Goal: Task Accomplishment & Management: Manage account settings

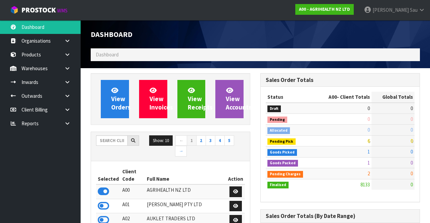
scroll to position [542, 169]
click at [354, 13] on link "A00 - AGRIHEALTH NZ LTD" at bounding box center [324, 9] width 58 height 11
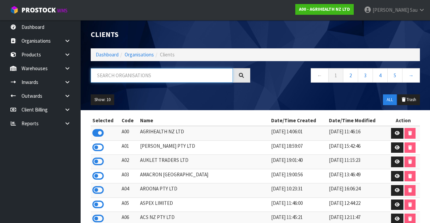
click at [182, 75] on input "text" at bounding box center [162, 75] width 142 height 14
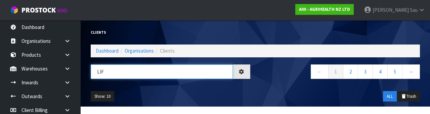
type input "LIF"
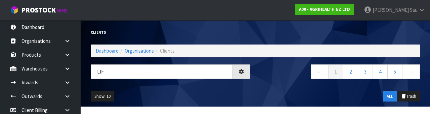
click at [284, 78] on nav "← 1 2 3 4 5 →" at bounding box center [340, 72] width 160 height 16
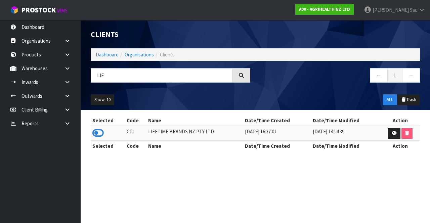
click at [102, 132] on icon at bounding box center [97, 133] width 11 height 10
click at [320, 90] on div "Show: 10 5 10 25 50 ALL Trash" at bounding box center [255, 99] width 339 height 21
click at [68, 72] on link at bounding box center [70, 68] width 22 height 14
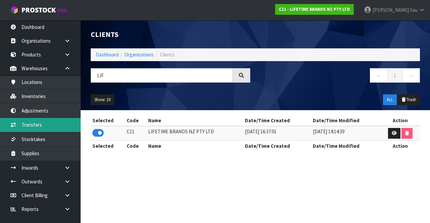
click at [58, 126] on link "Transfers" at bounding box center [40, 125] width 81 height 14
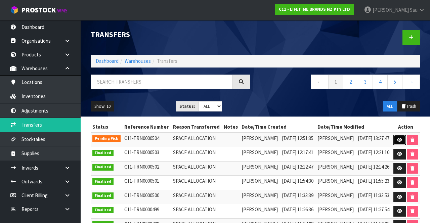
click at [402, 142] on icon at bounding box center [399, 140] width 5 height 4
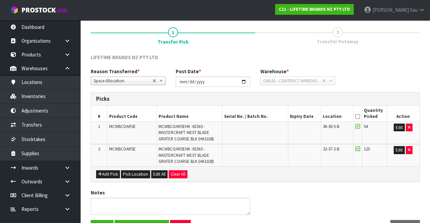
scroll to position [71, 0]
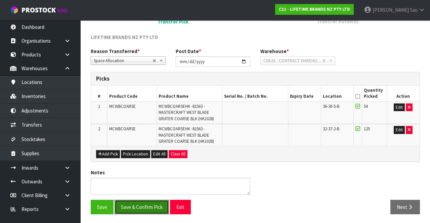
click at [144, 200] on button "Save & Confirm Pick" at bounding box center [142, 207] width 54 height 14
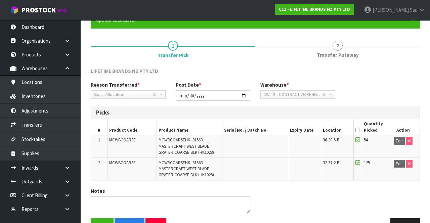
scroll to position [81, 0]
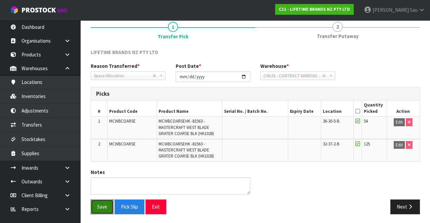
click at [101, 203] on button "Save" at bounding box center [102, 207] width 23 height 14
click at [340, 30] on span "2" at bounding box center [338, 27] width 10 height 10
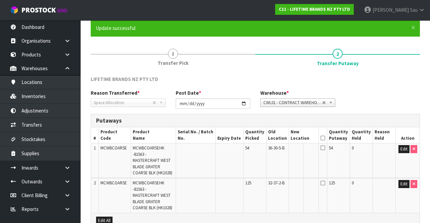
scroll to position [62, 0]
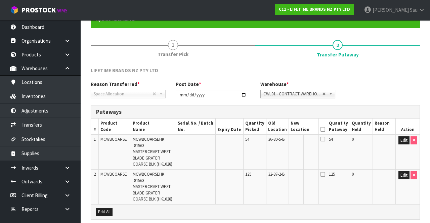
click at [325, 129] on icon at bounding box center [323, 129] width 5 height 0
click at [325, 140] on icon at bounding box center [323, 138] width 5 height 5
click at [325, 172] on icon at bounding box center [323, 174] width 5 height 5
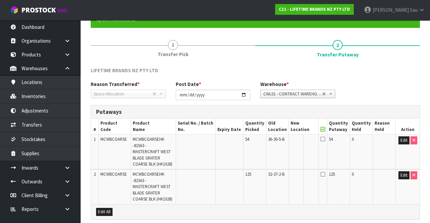
click at [325, 136] on icon at bounding box center [323, 138] width 5 height 5
click at [325, 140] on icon at bounding box center [323, 138] width 5 height 5
click at [325, 137] on icon at bounding box center [323, 138] width 5 height 5
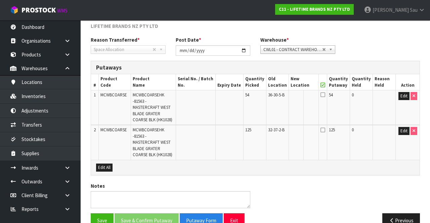
scroll to position [108, 0]
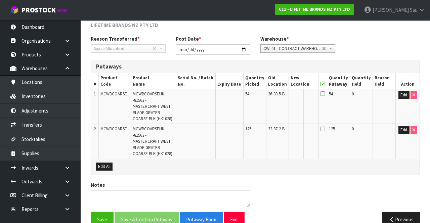
click at [325, 126] on icon at bounding box center [323, 128] width 5 height 5
click at [325, 93] on icon at bounding box center [323, 93] width 5 height 5
click at [400, 97] on button "Edit" at bounding box center [403, 95] width 11 height 8
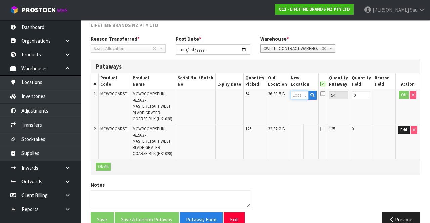
click at [306, 97] on input "text" at bounding box center [300, 95] width 18 height 8
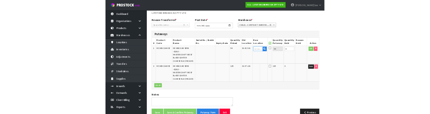
scroll to position [104, 0]
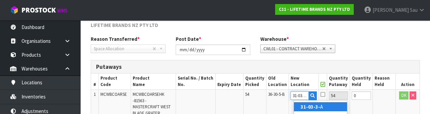
type input "31-03-3-A"
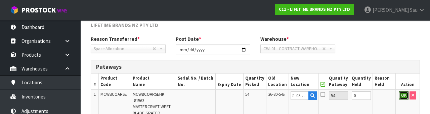
click at [400, 96] on button "OK" at bounding box center [403, 95] width 9 height 8
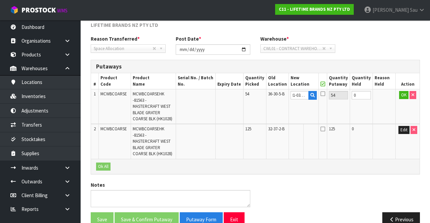
scroll to position [0, 0]
click at [312, 99] on icon at bounding box center [310, 100] width 4 height 4
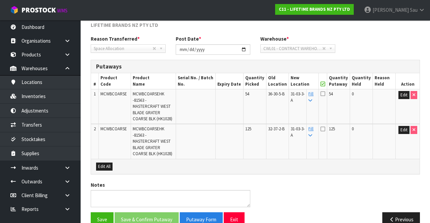
click at [325, 95] on icon at bounding box center [323, 93] width 5 height 5
click at [0, 0] on input "checkbox" at bounding box center [0, 0] width 0 height 0
click at [325, 126] on icon at bounding box center [323, 128] width 5 height 5
click at [0, 0] on input "checkbox" at bounding box center [0, 0] width 0 height 0
click at [153, 212] on button "Save & Confirm Putaway" at bounding box center [147, 219] width 64 height 14
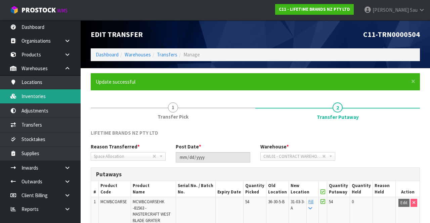
click at [55, 97] on link "Inventories" at bounding box center [40, 96] width 81 height 14
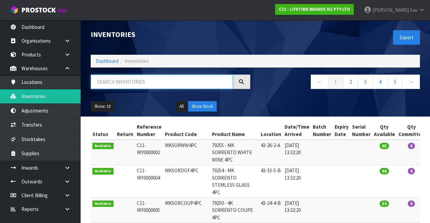
click at [162, 84] on input "text" at bounding box center [162, 82] width 142 height 14
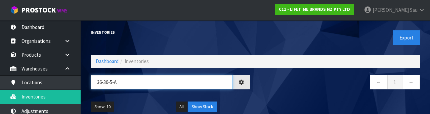
type input "36-30-5-A"
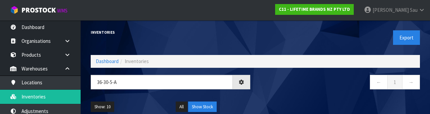
click at [297, 90] on nav "← 1 →" at bounding box center [340, 83] width 160 height 16
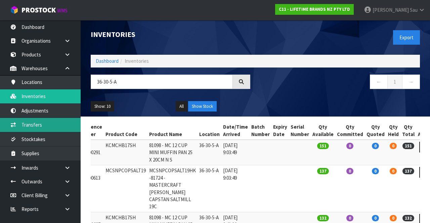
click at [52, 125] on link "Transfers" at bounding box center [40, 125] width 81 height 14
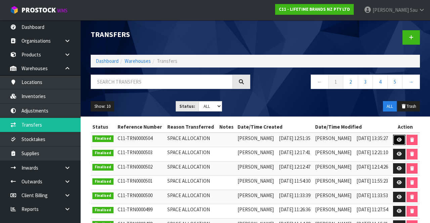
click at [399, 141] on icon at bounding box center [399, 140] width 5 height 4
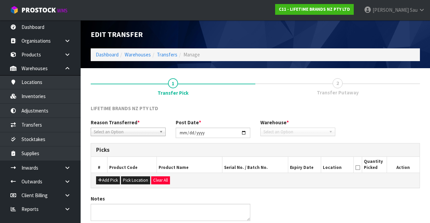
type input "2025-08-21"
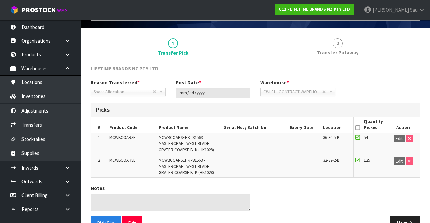
scroll to position [40, 0]
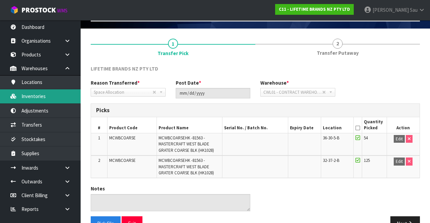
click at [51, 99] on link "Inventories" at bounding box center [40, 96] width 81 height 14
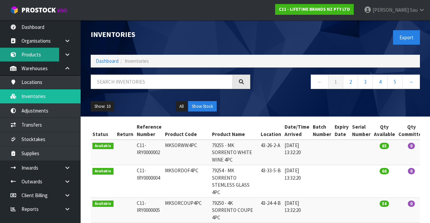
click at [37, 56] on link "Products" at bounding box center [40, 55] width 81 height 14
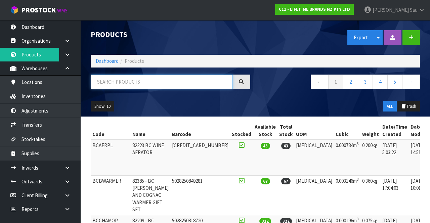
click at [200, 84] on input "text" at bounding box center [162, 82] width 142 height 14
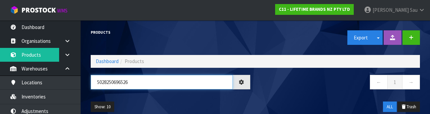
type input "5028250696526"
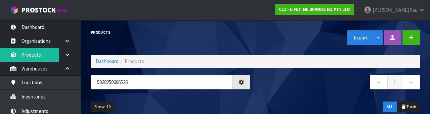
click at [301, 91] on div "← 1 →" at bounding box center [340, 86] width 170 height 22
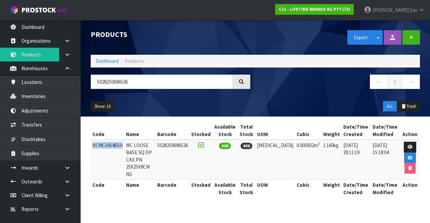
copy td "KCMCHB46SH"
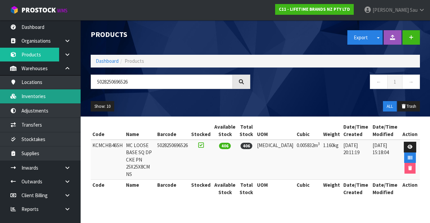
click at [53, 98] on link "Inventories" at bounding box center [40, 96] width 81 height 14
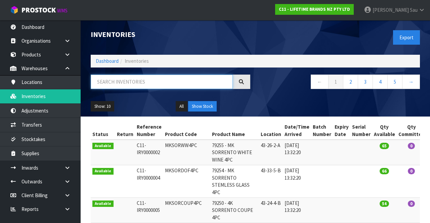
paste input "KCMCHB46SH"
type input "KCMCHB46SH"
click at [286, 95] on div "← 1 2 3 4 5 →" at bounding box center [340, 86] width 170 height 22
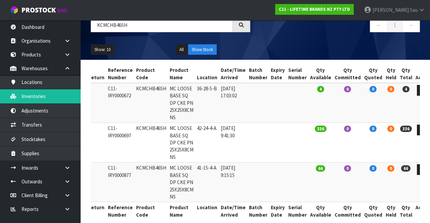
scroll to position [57, 0]
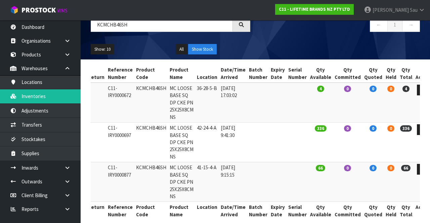
copy td "KCMCHB46SH"
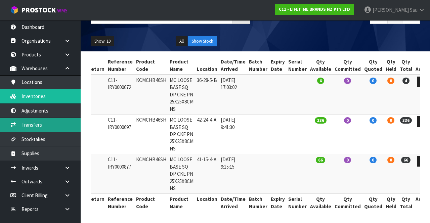
click at [32, 126] on link "Transfers" at bounding box center [40, 125] width 81 height 14
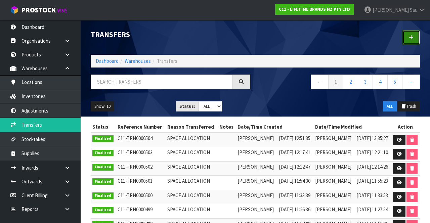
click at [412, 36] on icon at bounding box center [411, 37] width 5 height 5
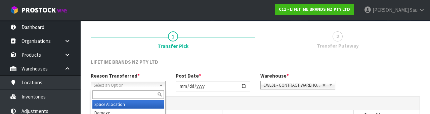
scroll to position [80, 0]
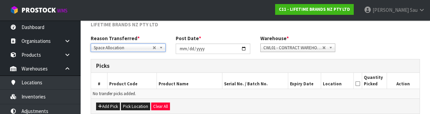
click at [228, 66] on h3 "Picks" at bounding box center [255, 65] width 319 height 6
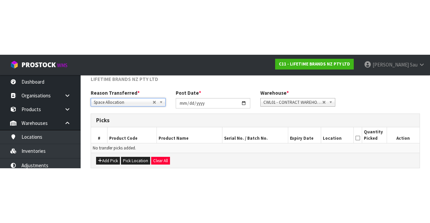
scroll to position [36, 0]
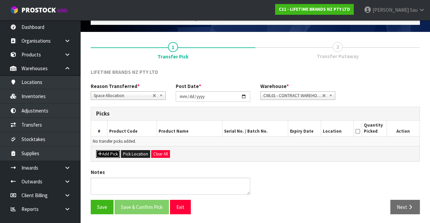
click at [109, 153] on button "Add Pick" at bounding box center [108, 154] width 24 height 8
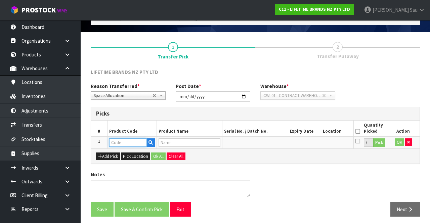
paste input "KCMCHB46SH"
type input "KCMCHB46SH"
type input "MC LOOSE BASE SQ DP CKE PN 25X25X8CM NS"
type input "KCMCHB46SH"
click at [238, 155] on div "Add Pick Pick Location Ok All Clear All" at bounding box center [255, 156] width 329 height 15
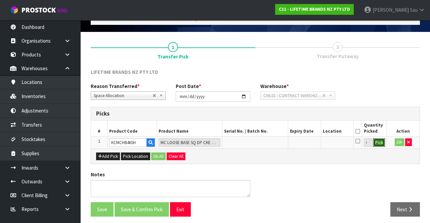
click at [383, 143] on button "Pick" at bounding box center [379, 142] width 12 height 9
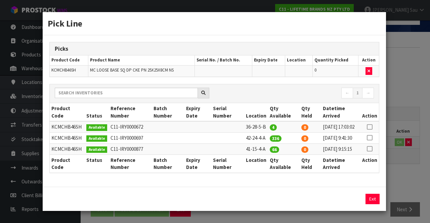
click at [371, 127] on icon at bounding box center [369, 127] width 5 height 0
click at [418, 41] on div "Pick Line Picks Product Code Product Name Serial No. / Batch No. Expiry Date Lo…" at bounding box center [215, 111] width 430 height 223
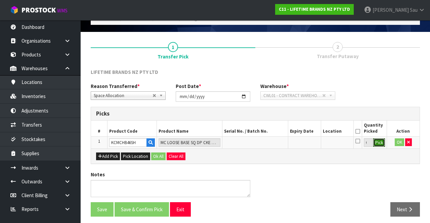
click at [384, 142] on button "Pick" at bounding box center [379, 142] width 12 height 9
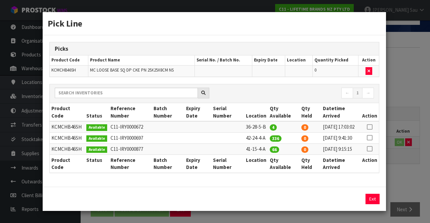
scroll to position [0, 0]
click at [370, 127] on icon at bounding box center [369, 127] width 5 height 0
copy td "41-15-4-A"
click at [353, 199] on button "Assign Pick" at bounding box center [350, 199] width 28 height 10
type input "4"
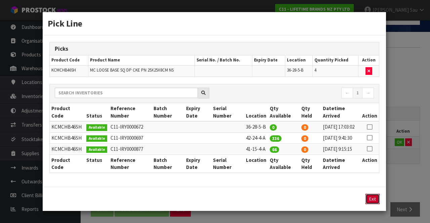
click at [379, 202] on button "Exit" at bounding box center [373, 199] width 14 height 10
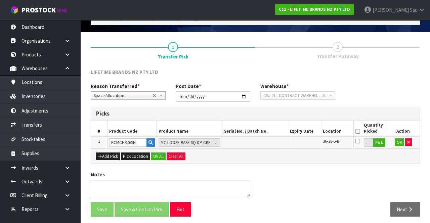
click at [359, 131] on icon at bounding box center [357, 131] width 5 height 0
click at [161, 155] on button "Ok All" at bounding box center [158, 157] width 14 height 8
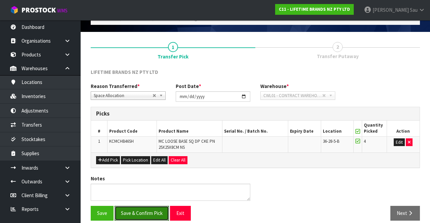
click at [143, 211] on button "Save & Confirm Pick" at bounding box center [142, 213] width 54 height 14
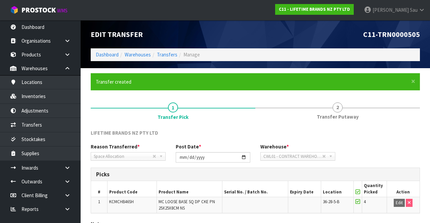
scroll to position [52, 0]
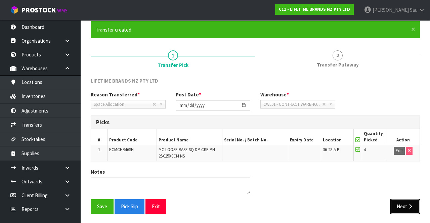
click at [402, 203] on button "Next" at bounding box center [405, 206] width 30 height 14
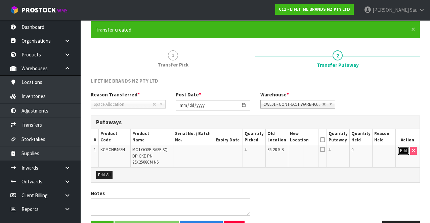
click at [401, 150] on button "Edit" at bounding box center [403, 151] width 11 height 8
click at [304, 148] on input "text" at bounding box center [299, 151] width 18 height 8
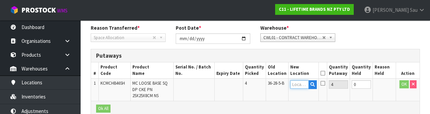
scroll to position [142, 0]
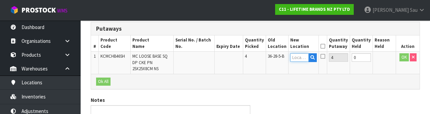
type input "41-15-4-A"
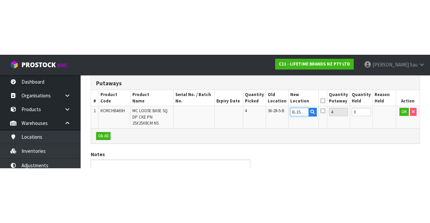
scroll to position [67, 0]
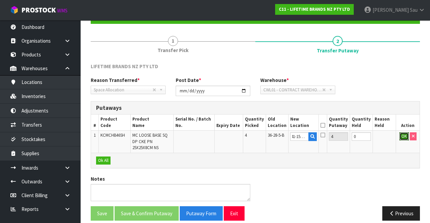
click at [405, 137] on button "OK" at bounding box center [403, 136] width 9 height 8
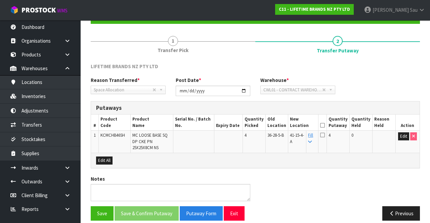
click at [325, 125] on icon at bounding box center [322, 125] width 5 height 0
click at [145, 206] on button "Save & Confirm Putaway" at bounding box center [147, 213] width 64 height 14
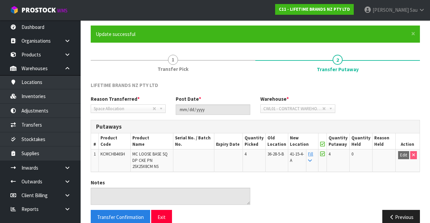
scroll to position [49, 0]
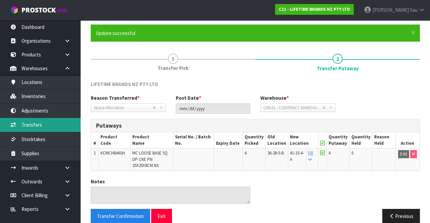
click at [33, 126] on link "Transfers" at bounding box center [40, 125] width 81 height 14
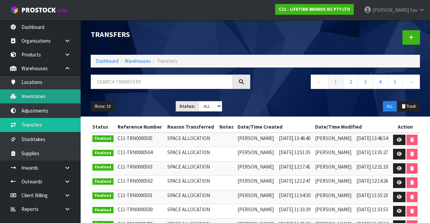
click at [32, 95] on link "Inventories" at bounding box center [40, 96] width 81 height 14
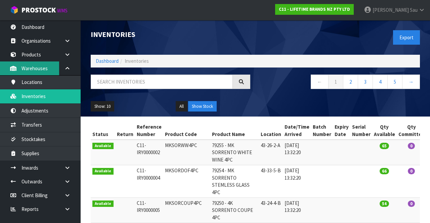
click at [32, 62] on link "Warehouses" at bounding box center [40, 68] width 81 height 14
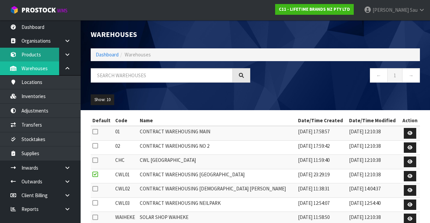
click at [34, 55] on link "Products" at bounding box center [40, 55] width 81 height 14
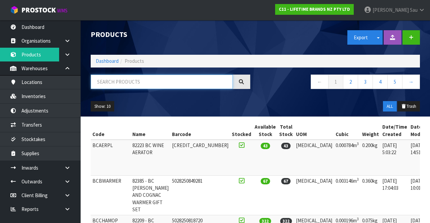
click at [180, 81] on input "text" at bounding box center [162, 82] width 142 height 14
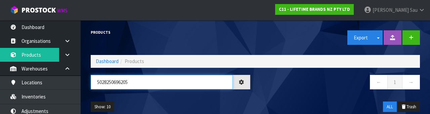
type input "5028250696205"
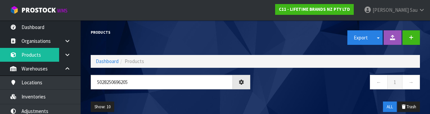
click at [298, 88] on nav "← 1 →" at bounding box center [340, 83] width 160 height 16
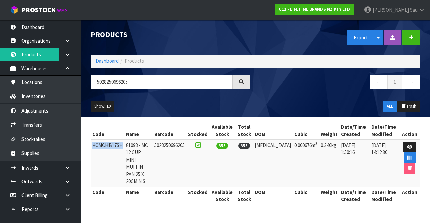
copy td "KCMCHB17SH"
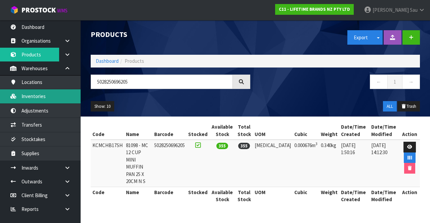
click at [42, 101] on link "Inventories" at bounding box center [40, 96] width 81 height 14
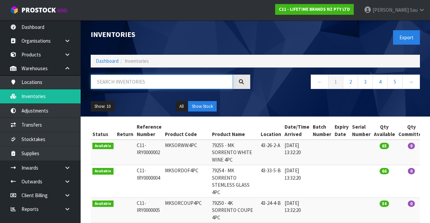
paste input "KCMCHB17SH"
type input "KCMCHB17SH"
click at [285, 91] on div "← 1 2 3 4 5 →" at bounding box center [340, 86] width 170 height 22
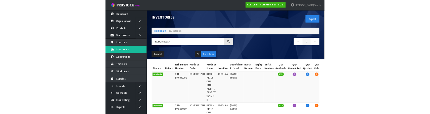
scroll to position [0, 0]
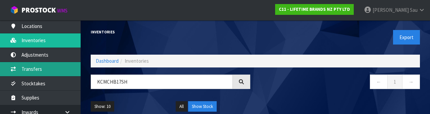
click at [40, 74] on link "Transfers" at bounding box center [40, 69] width 81 height 14
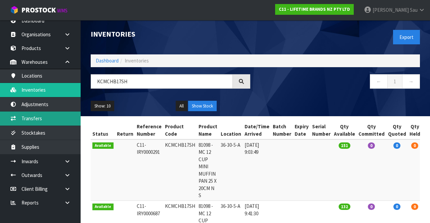
scroll to position [5, 0]
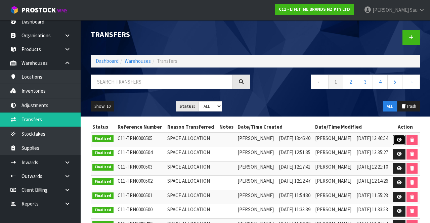
click at [398, 141] on icon at bounding box center [399, 140] width 5 height 4
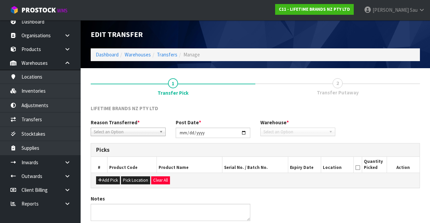
type input "2025-08-21"
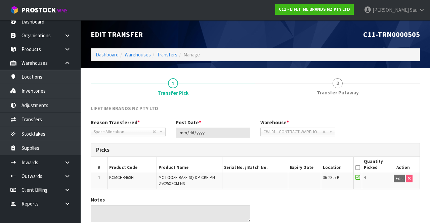
click at [332, 82] on link "2 Transfer Putaway" at bounding box center [337, 86] width 165 height 27
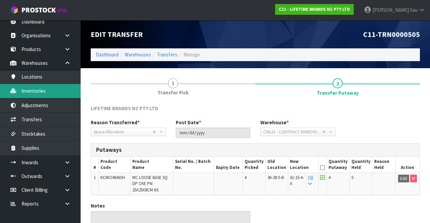
click at [47, 90] on link "Inventories" at bounding box center [40, 91] width 81 height 14
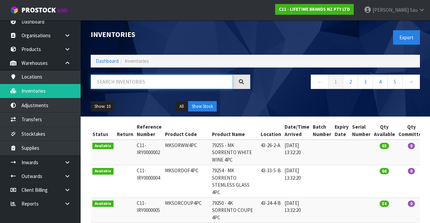
click at [132, 81] on input "text" at bounding box center [162, 82] width 142 height 14
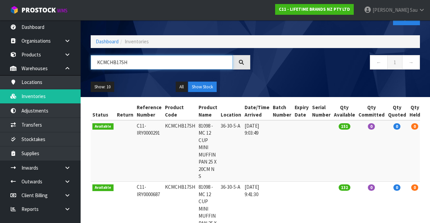
scroll to position [19, 0]
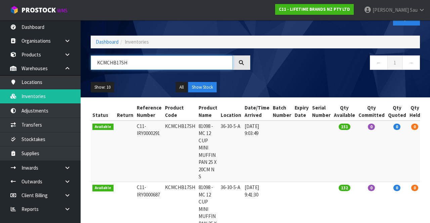
type input "KCMCHB17SH"
click at [352, 81] on div "Show: 10 5 10 25 50 All Show Stock" at bounding box center [255, 87] width 339 height 21
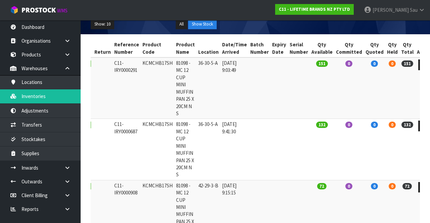
scroll to position [82, 0]
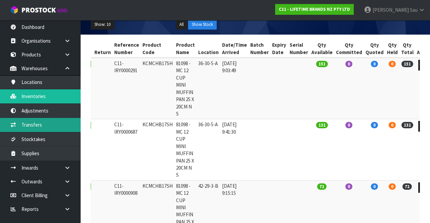
click at [36, 124] on link "Transfers" at bounding box center [40, 125] width 81 height 14
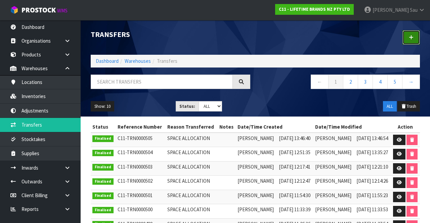
click at [409, 41] on link at bounding box center [411, 37] width 17 height 14
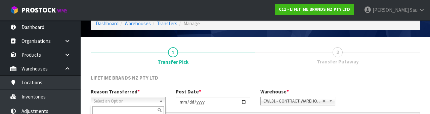
scroll to position [80, 0]
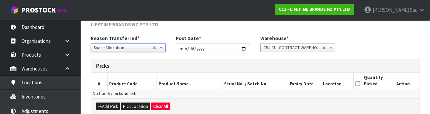
click at [383, 48] on div "Reason Transferred * Space Allocation Damage Expired Stock Repair QA Space Allo…" at bounding box center [255, 47] width 339 height 24
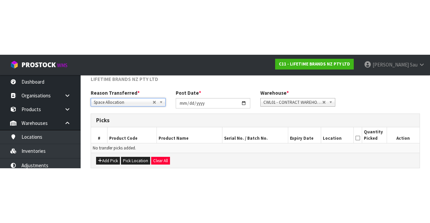
scroll to position [36, 0]
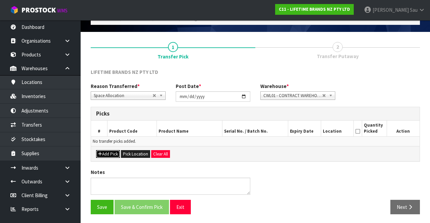
click at [115, 153] on button "Add Pick" at bounding box center [108, 154] width 24 height 8
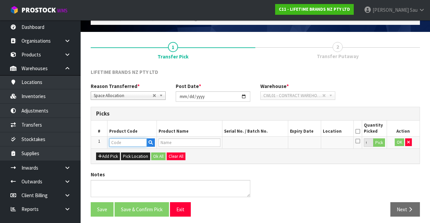
paste input "KCMCHB17SH"
type input "KCMCHB17SH"
type input "81098 - MC 12 CUP MINI MUFFIN PAN 25 X 20CM N S"
type input "KCMCHB17SH"
click at [258, 157] on div "Add Pick Pick Location Ok All Clear All" at bounding box center [255, 156] width 329 height 15
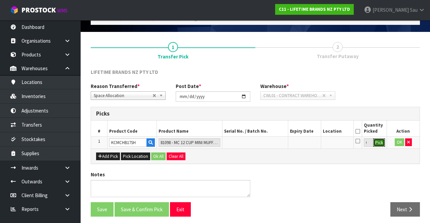
click at [378, 145] on button "Pick" at bounding box center [379, 142] width 12 height 9
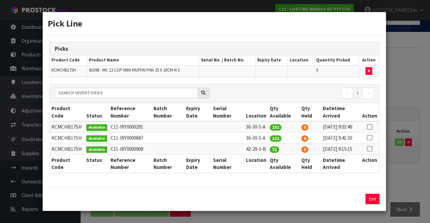
click at [371, 127] on icon at bounding box center [369, 127] width 5 height 0
click at [371, 138] on icon at bounding box center [369, 138] width 5 height 0
click at [370, 127] on icon at bounding box center [369, 127] width 5 height 0
type input "151"
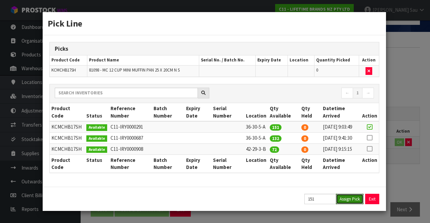
click at [345, 204] on button "Assign Pick" at bounding box center [350, 199] width 28 height 10
type input "151"
click at [370, 138] on icon at bounding box center [369, 138] width 5 height 0
click at [352, 204] on button "Assign Pick" at bounding box center [350, 199] width 28 height 10
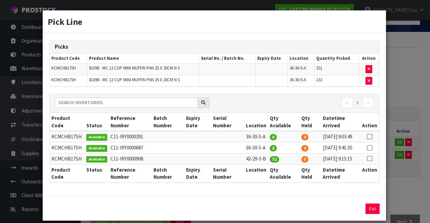
click at [397, 181] on div "Pick Line Picks Product Code Product Name Serial No. / Batch No. Expiry Date Lo…" at bounding box center [215, 111] width 430 height 223
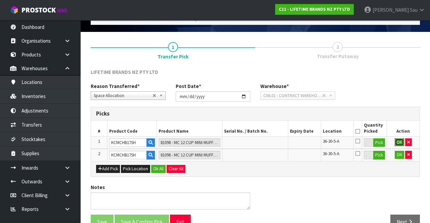
click at [399, 143] on button "OK" at bounding box center [399, 142] width 9 height 8
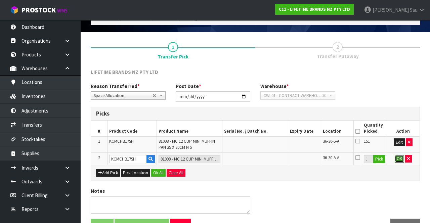
click at [400, 158] on button "OK" at bounding box center [399, 159] width 9 height 8
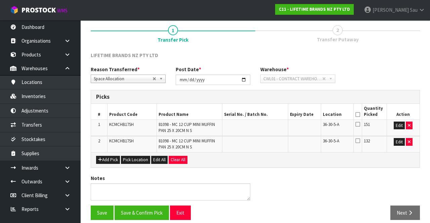
scroll to position [57, 0]
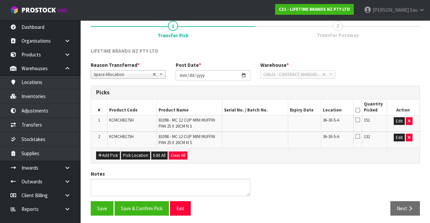
click at [358, 110] on icon at bounding box center [357, 110] width 5 height 0
click at [141, 207] on button "Save & Confirm Pick" at bounding box center [142, 208] width 54 height 14
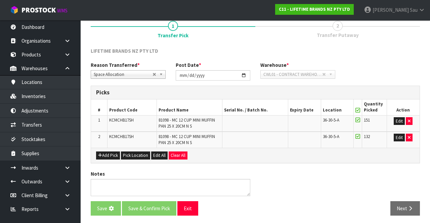
scroll to position [0, 0]
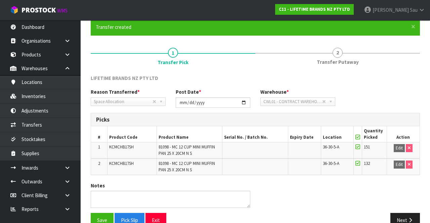
scroll to position [69, 0]
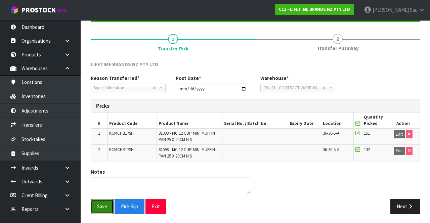
click at [95, 204] on button "Save" at bounding box center [102, 206] width 23 height 14
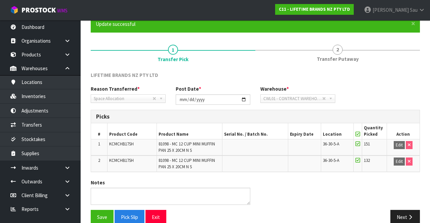
scroll to position [55, 0]
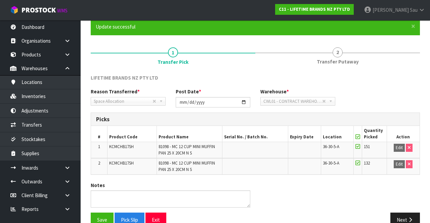
click at [338, 54] on span "2" at bounding box center [338, 52] width 10 height 10
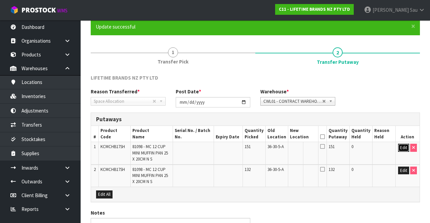
click at [403, 149] on button "Edit" at bounding box center [403, 148] width 11 height 8
click at [304, 149] on input "text" at bounding box center [299, 148] width 18 height 8
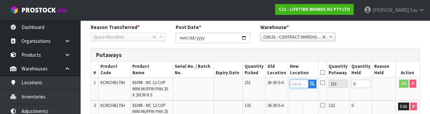
scroll to position [142, 0]
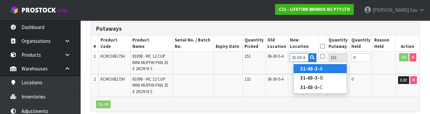
type input "31-03-3-B"
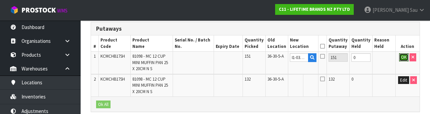
click at [403, 59] on button "OK" at bounding box center [403, 57] width 9 height 8
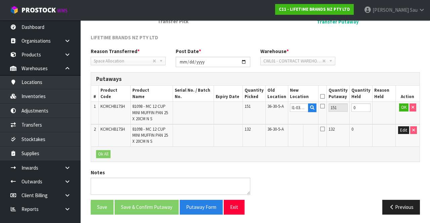
scroll to position [0, 0]
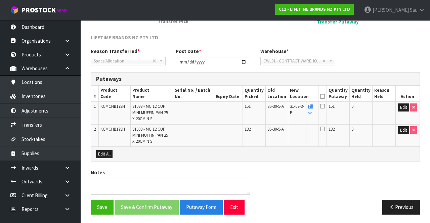
click at [312, 112] on icon at bounding box center [310, 113] width 4 height 4
click at [325, 96] on icon at bounding box center [322, 96] width 5 height 0
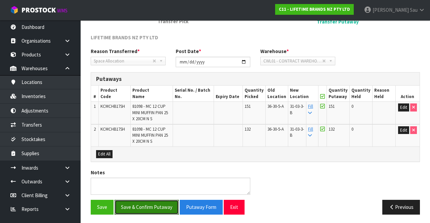
click at [149, 205] on button "Save & Confirm Putaway" at bounding box center [147, 207] width 64 height 14
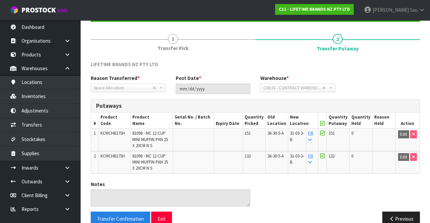
scroll to position [81, 0]
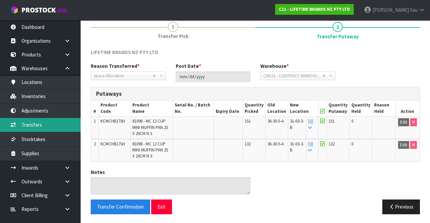
click at [27, 122] on link "Transfers" at bounding box center [40, 125] width 81 height 14
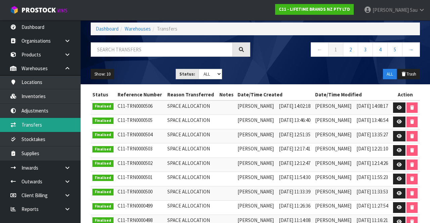
scroll to position [32, 0]
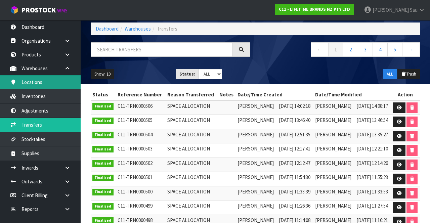
click at [58, 83] on link "Locations" at bounding box center [40, 82] width 81 height 14
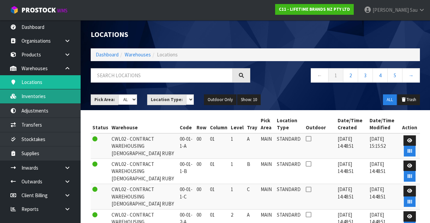
click at [54, 98] on link "Inventories" at bounding box center [40, 96] width 81 height 14
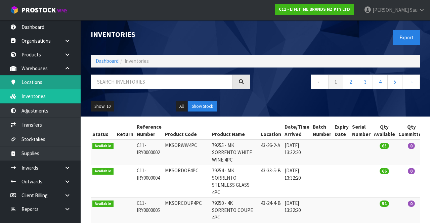
click at [58, 83] on link "Locations" at bounding box center [40, 82] width 81 height 14
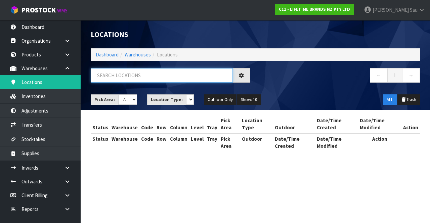
click at [137, 76] on input "text" at bounding box center [162, 75] width 142 height 14
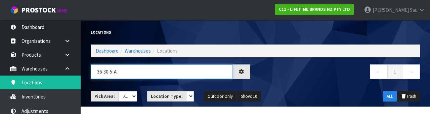
type input "36-30-5-A"
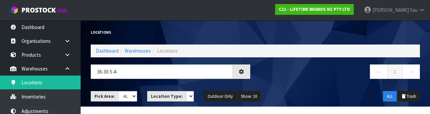
click at [317, 77] on nav "← 1 →" at bounding box center [340, 72] width 160 height 16
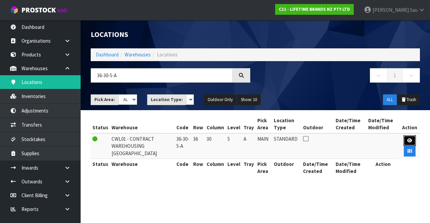
click at [409, 141] on icon at bounding box center [409, 140] width 5 height 4
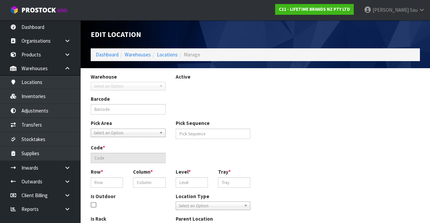
type input "36-30-5-A"
type input "8538"
type input "36-30-5-A"
type input "36"
type input "30"
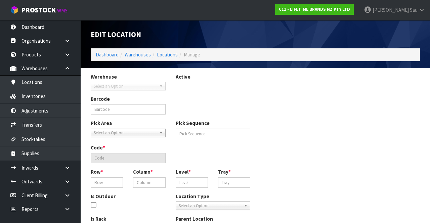
type input "5"
type input "A"
type input "0"
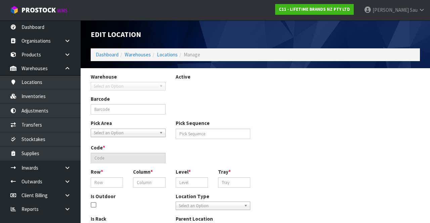
type input "0"
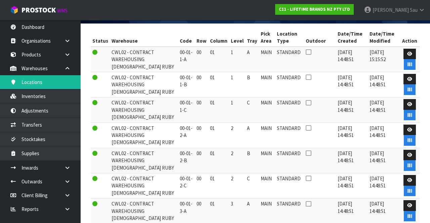
scroll to position [87, 0]
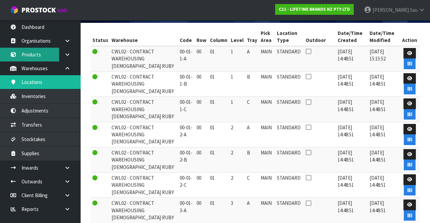
click at [51, 58] on link "Products" at bounding box center [40, 55] width 81 height 14
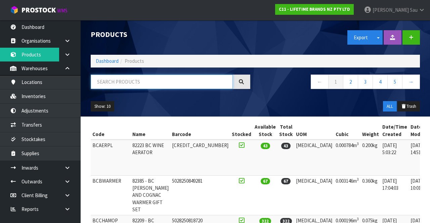
click at [158, 84] on input "text" at bounding box center [162, 82] width 142 height 14
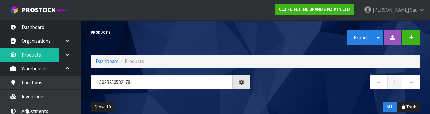
click at [299, 87] on nav "← 1 →" at bounding box center [340, 83] width 160 height 16
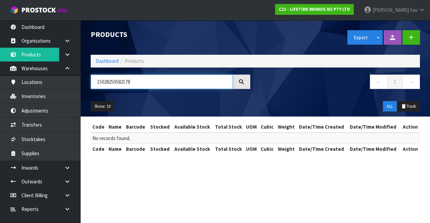
click at [173, 78] on input "15028250582178" at bounding box center [162, 82] width 142 height 14
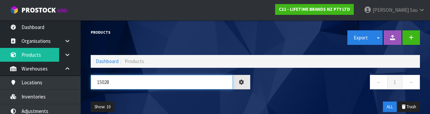
type input "1502"
type input "5028250582171"
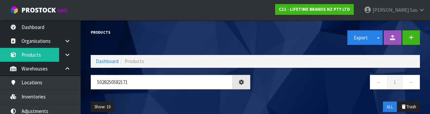
click at [285, 85] on nav "← 1 →" at bounding box center [340, 83] width 160 height 16
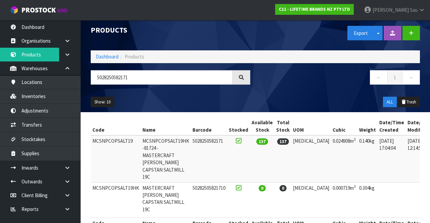
scroll to position [20, 0]
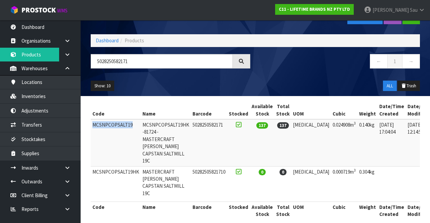
copy td "MCSNPCOPSALT19"
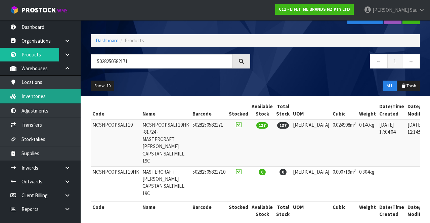
click at [38, 99] on link "Inventories" at bounding box center [40, 96] width 81 height 14
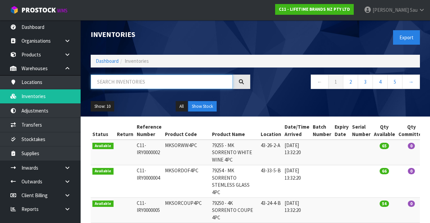
paste input "MCSNPCOPSALT19"
type input "MCSNPCOPSALT19"
click at [289, 87] on nav "← 1 2 3 4 5 →" at bounding box center [340, 83] width 160 height 16
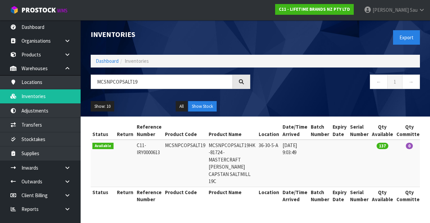
copy td "MCSNPCOPSALT19"
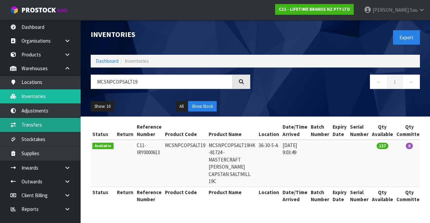
click at [53, 123] on link "Transfers" at bounding box center [40, 125] width 81 height 14
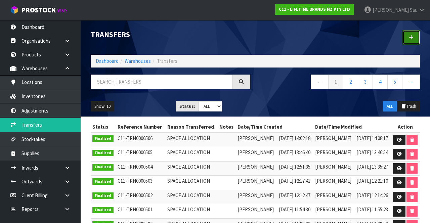
click at [410, 40] on link at bounding box center [411, 37] width 17 height 14
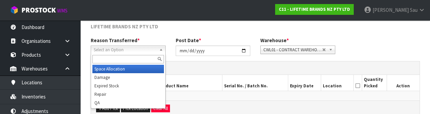
scroll to position [80, 0]
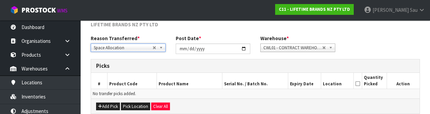
click at [271, 67] on h3 "Picks" at bounding box center [255, 65] width 319 height 6
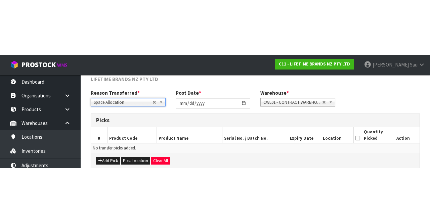
scroll to position [36, 0]
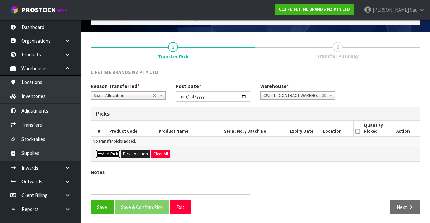
click at [110, 150] on button "Add Pick" at bounding box center [108, 154] width 24 height 8
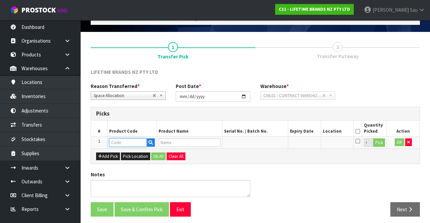
click at [131, 142] on input "text" at bounding box center [128, 142] width 38 height 8
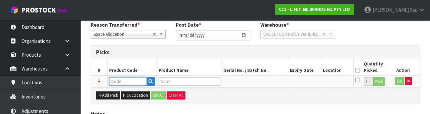
scroll to position [118, 0]
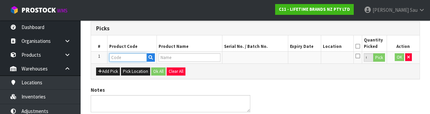
paste input "MCSNPCOPSALT19"
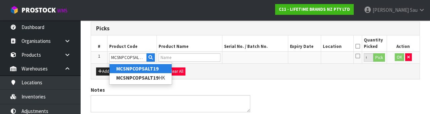
click at [158, 69] on link "MCSNPCOPSALT19" at bounding box center [141, 68] width 62 height 9
type input "MCSNPCOPSALT19"
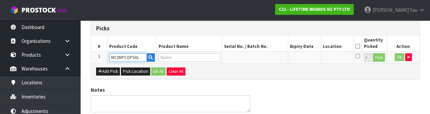
type input "MCSNPCOPSALT19HK -81724 - MASTERCRAFT REDMOND CAPSTAN SALTMILL 19C"
click at [261, 72] on div "Add Pick Pick Location Ok All Clear All" at bounding box center [255, 70] width 329 height 15
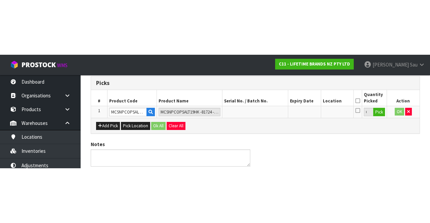
scroll to position [38, 0]
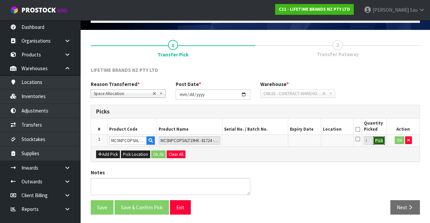
click at [380, 140] on button "Pick" at bounding box center [379, 140] width 12 height 9
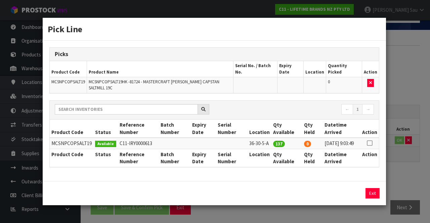
click at [370, 143] on icon at bounding box center [369, 143] width 5 height 0
click at [352, 192] on button "Assign Pick" at bounding box center [350, 193] width 28 height 10
type input "137"
click at [403, 153] on div "Pick Line Picks Product Code Product Name Serial No. / Batch No. Expiry Date Lo…" at bounding box center [215, 111] width 430 height 223
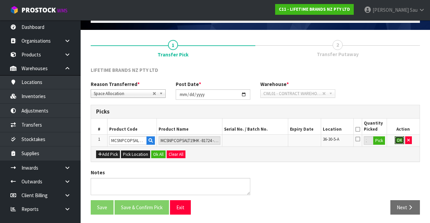
click at [399, 142] on button "OK" at bounding box center [399, 140] width 9 height 8
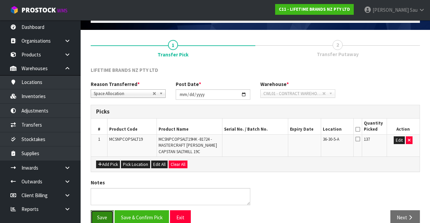
click at [104, 215] on button "Save" at bounding box center [102, 217] width 23 height 14
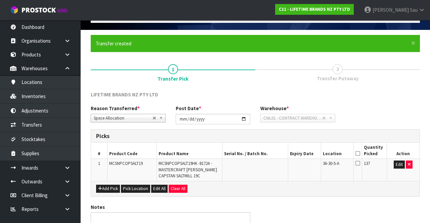
scroll to position [0, 0]
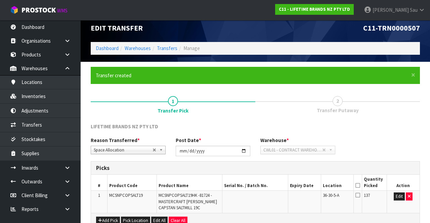
scroll to position [73, 0]
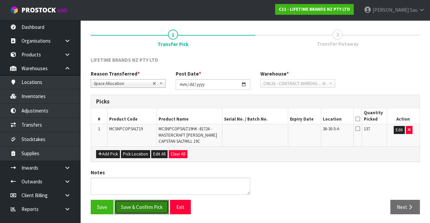
click at [137, 200] on button "Save & Confirm Pick" at bounding box center [142, 207] width 54 height 14
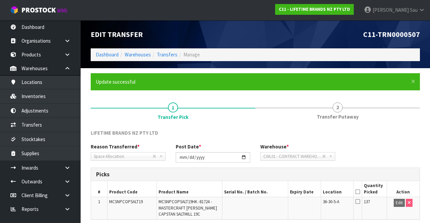
scroll to position [58, 0]
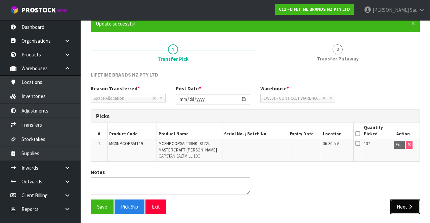
click at [405, 206] on button "Next" at bounding box center [405, 207] width 30 height 14
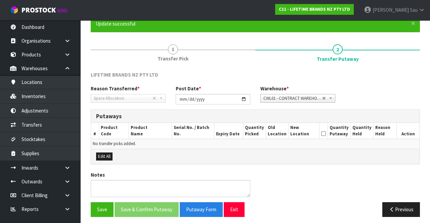
click at [168, 50] on span "1" at bounding box center [173, 49] width 10 height 10
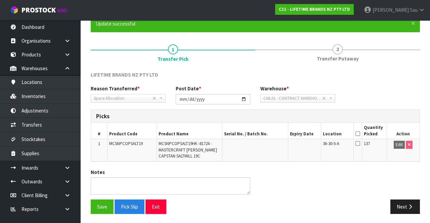
click at [358, 134] on icon at bounding box center [357, 134] width 5 height 0
click at [99, 202] on button "Save" at bounding box center [102, 207] width 23 height 14
click at [411, 206] on icon "button" at bounding box center [410, 206] width 6 height 5
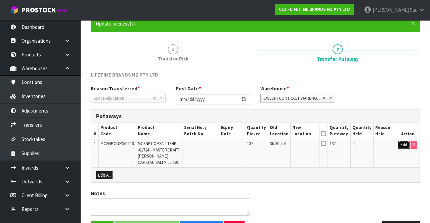
click at [402, 144] on button "Edit" at bounding box center [403, 145] width 11 height 8
click at [304, 142] on input "text" at bounding box center [301, 145] width 17 height 8
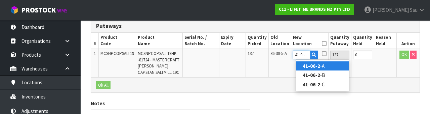
scroll to position [0, 0]
type input "41-06-2-B"
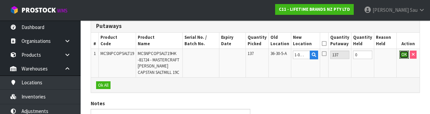
click at [400, 54] on button "OK" at bounding box center [403, 54] width 9 height 8
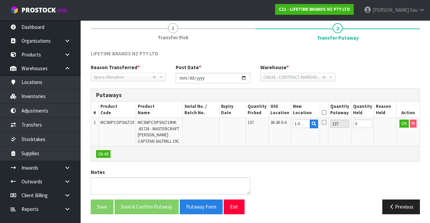
scroll to position [0, 0]
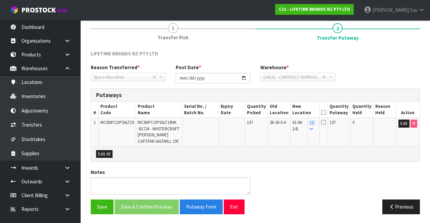
click at [326, 113] on icon at bounding box center [323, 113] width 5 height 0
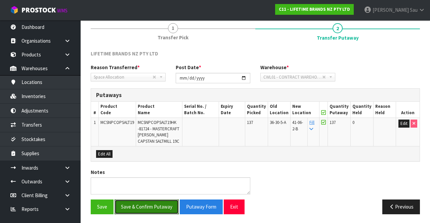
click at [143, 207] on button "Save & Confirm Putaway" at bounding box center [147, 207] width 64 height 14
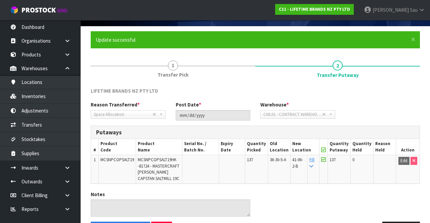
scroll to position [65, 0]
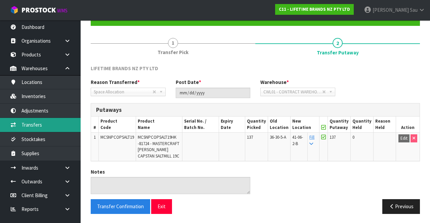
click at [51, 127] on link "Transfers" at bounding box center [40, 125] width 81 height 14
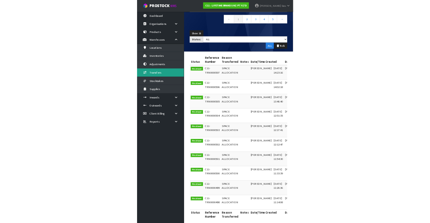
scroll to position [69, 0]
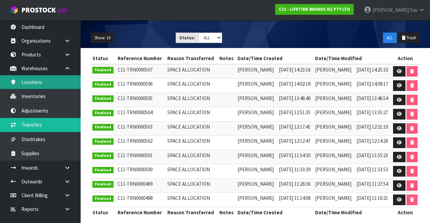
click at [39, 82] on link "Locations" at bounding box center [40, 82] width 81 height 14
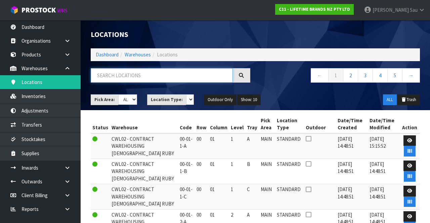
click at [124, 76] on input "text" at bounding box center [162, 75] width 142 height 14
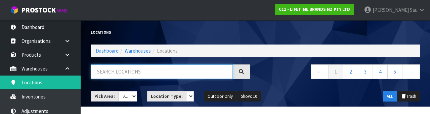
type input "6"
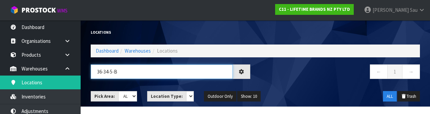
type input "36-34-5-B"
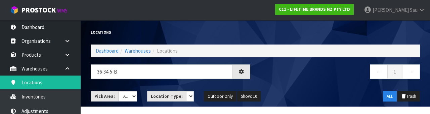
click at [289, 87] on div "Pick Area: Main Refurb Damaged Parts Showroom Yard Cross-dock ALL Location Type…" at bounding box center [255, 96] width 339 height 21
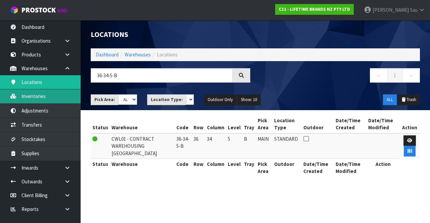
click at [66, 98] on link "Inventories" at bounding box center [40, 96] width 81 height 14
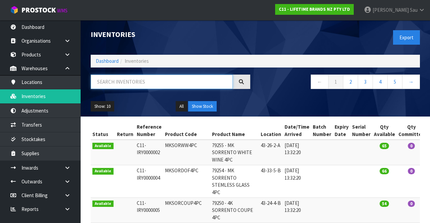
click at [168, 79] on input "text" at bounding box center [162, 82] width 142 height 14
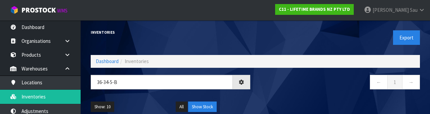
click at [317, 93] on div "← 1 →" at bounding box center [340, 86] width 170 height 22
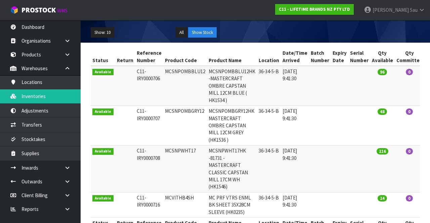
scroll to position [71, 0]
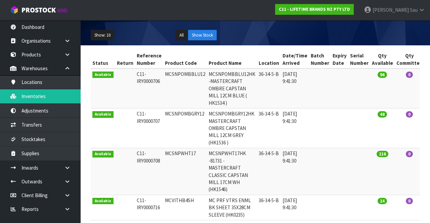
copy td "MCSNPWHT17"
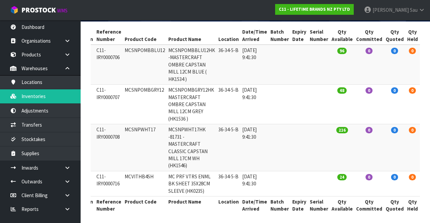
scroll to position [94, 0]
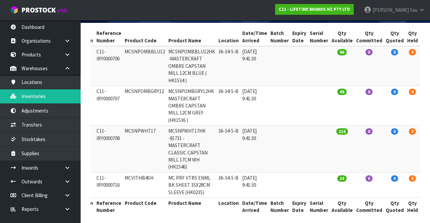
copy td "MCSNPWHT17"
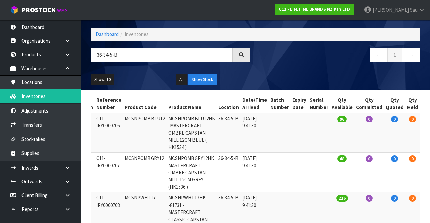
scroll to position [0, 0]
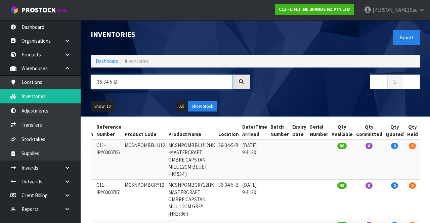
click at [180, 81] on input "36-34-5-B" at bounding box center [162, 82] width 142 height 14
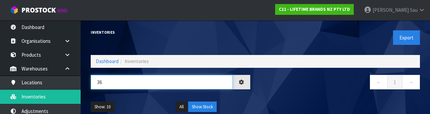
type input "3"
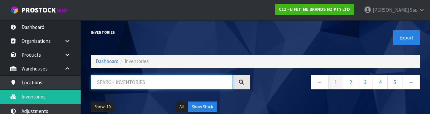
paste input "MCSNPWHT17"
type input "MCSNPWHT17"
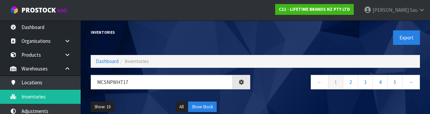
click at [294, 96] on div "Show: 10 5 10 25 50 All Show Stock" at bounding box center [255, 106] width 339 height 21
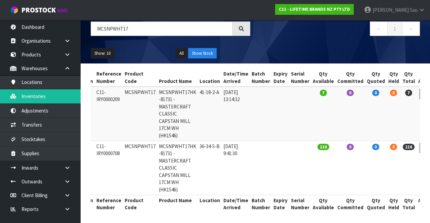
scroll to position [54, 0]
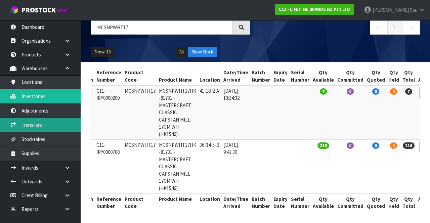
click at [52, 127] on link "Transfers" at bounding box center [40, 125] width 81 height 14
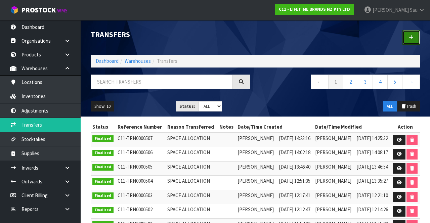
click at [408, 40] on link at bounding box center [411, 37] width 17 height 14
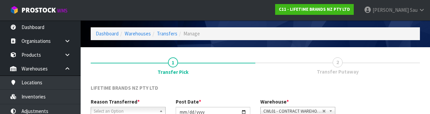
scroll to position [80, 0]
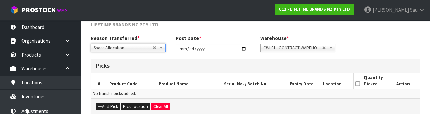
click at [389, 49] on div "Reason Transferred * Space Allocation Damage Expired Stock Repair QA Space Allo…" at bounding box center [255, 47] width 339 height 24
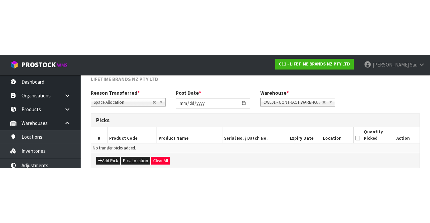
scroll to position [36, 0]
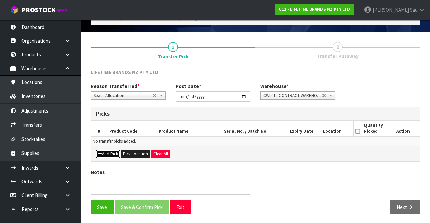
click at [109, 153] on button "Add Pick" at bounding box center [108, 154] width 24 height 8
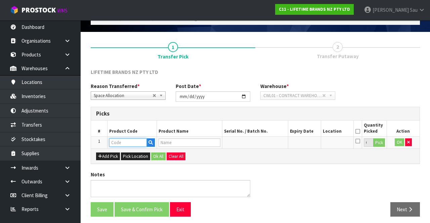
paste input "MCSNPWHT17"
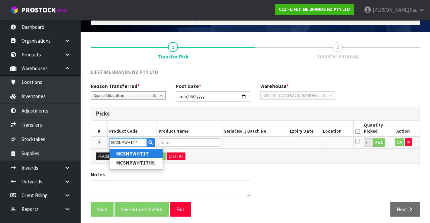
type input "MCSNPWHT17"
click at [260, 156] on div "Add Pick Pick Location Ok All Clear All" at bounding box center [255, 156] width 329 height 15
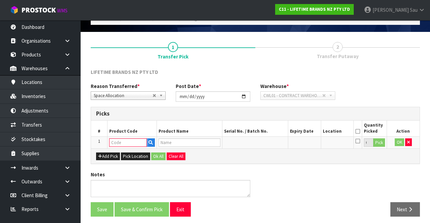
paste input "MCSNPWHT17"
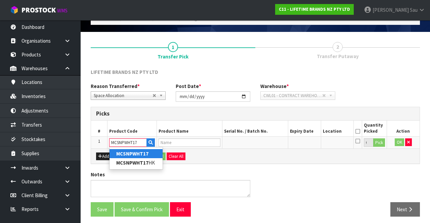
click at [155, 155] on link "MCSNPWHT17" at bounding box center [136, 153] width 53 height 9
type input "MCSNPWHT17"
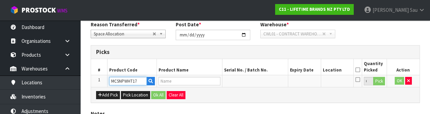
scroll to position [118, 0]
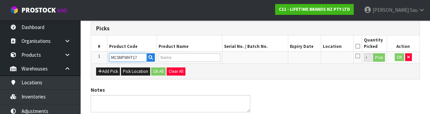
type input "MCSNPWHT17HK -81731 - MASTERCRAFT CLASSIC CAPSTAN MILL 17CM WH (HK1546)"
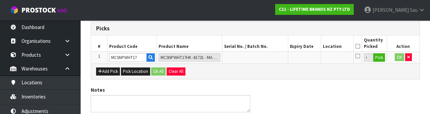
click at [358, 89] on div "Notes" at bounding box center [255, 101] width 339 height 31
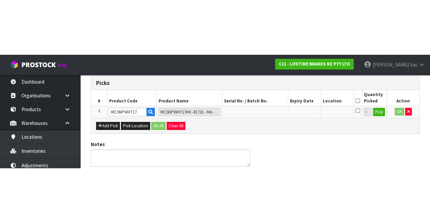
scroll to position [38, 0]
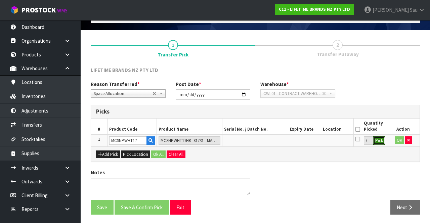
click at [382, 142] on button "Pick" at bounding box center [379, 140] width 12 height 9
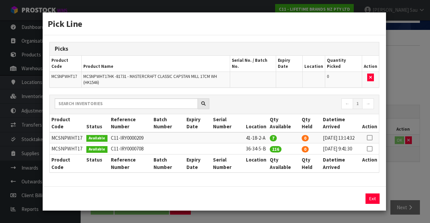
click at [370, 149] on icon at bounding box center [369, 149] width 5 height 0
click at [353, 196] on button "Assign Pick" at bounding box center [350, 199] width 28 height 10
type input "216"
click at [403, 168] on div "Pick Line Picks Product Code Product Name Serial No. / Batch No. Expiry Date Lo…" at bounding box center [215, 111] width 430 height 223
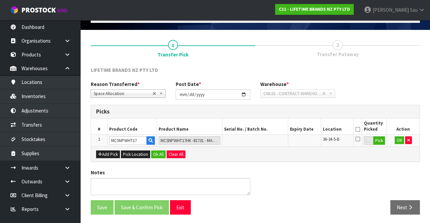
click at [357, 129] on icon at bounding box center [357, 129] width 5 height 0
click at [395, 141] on button "OK" at bounding box center [399, 140] width 9 height 8
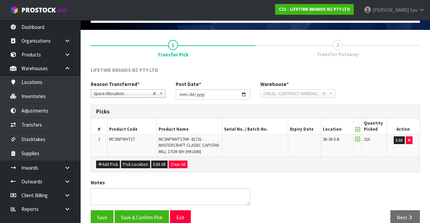
scroll to position [48, 0]
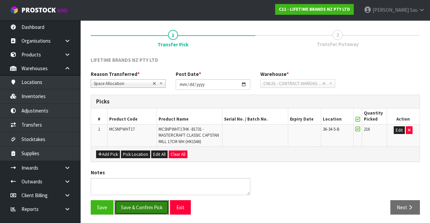
click at [131, 205] on button "Save & Confirm Pick" at bounding box center [142, 207] width 54 height 14
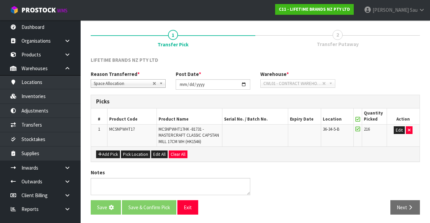
scroll to position [0, 0]
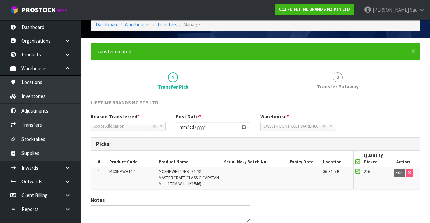
scroll to position [58, 0]
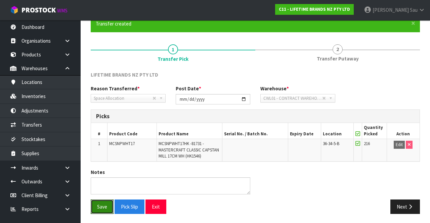
click at [99, 204] on button "Save" at bounding box center [102, 207] width 23 height 14
click at [337, 51] on span "2" at bounding box center [338, 49] width 10 height 10
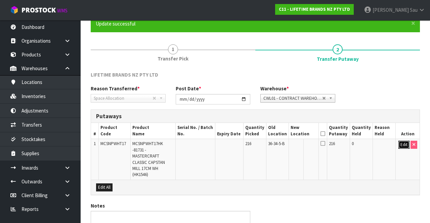
click at [402, 147] on button "Edit" at bounding box center [403, 145] width 11 height 8
click at [304, 146] on input "text" at bounding box center [300, 145] width 18 height 8
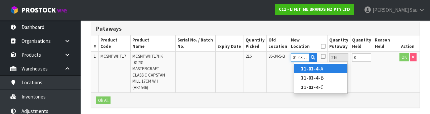
scroll to position [0, 2]
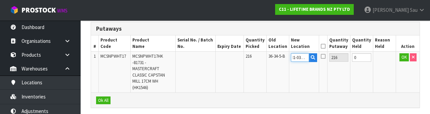
type input "31-03-4-A"
click at [399, 67] on td "OK" at bounding box center [408, 71] width 24 height 41
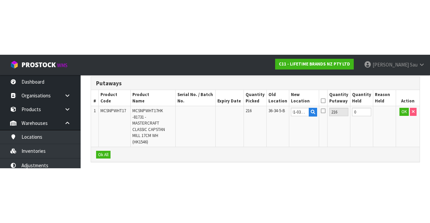
scroll to position [79, 0]
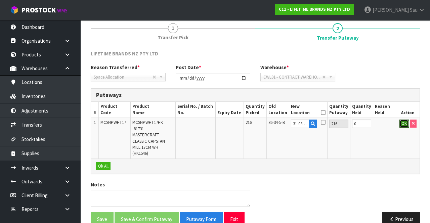
click at [400, 125] on button "OK" at bounding box center [403, 124] width 9 height 8
click at [325, 113] on icon at bounding box center [323, 113] width 5 height 0
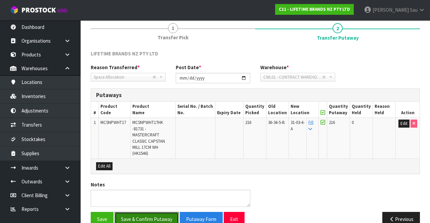
click at [153, 212] on button "Save & Confirm Putaway" at bounding box center [147, 219] width 64 height 14
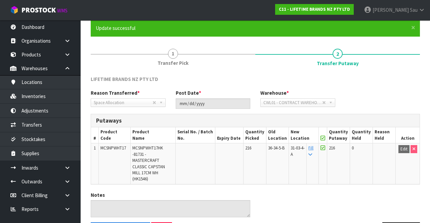
scroll to position [65, 0]
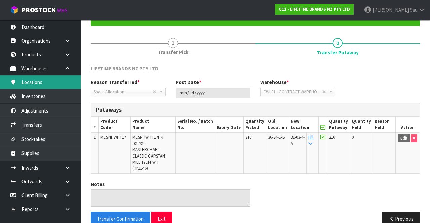
click at [59, 83] on link "Locations" at bounding box center [40, 82] width 81 height 14
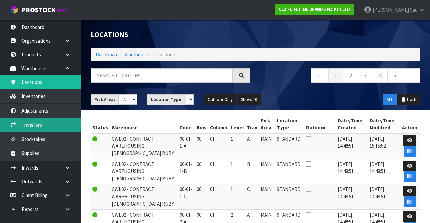
click at [53, 124] on link "Transfers" at bounding box center [40, 125] width 81 height 14
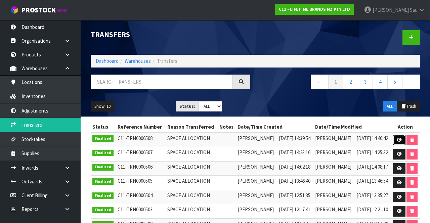
click at [396, 138] on link at bounding box center [399, 140] width 12 height 11
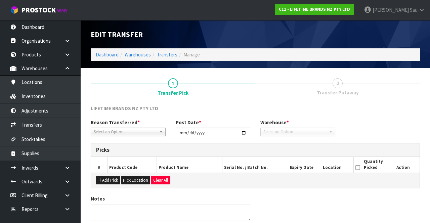
type input "2025-08-21"
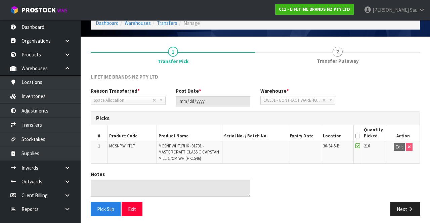
scroll to position [34, 0]
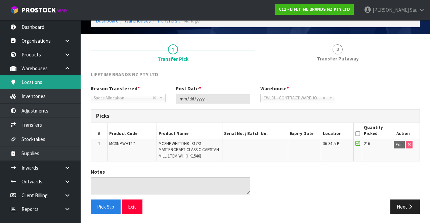
click at [58, 83] on link "Locations" at bounding box center [40, 82] width 81 height 14
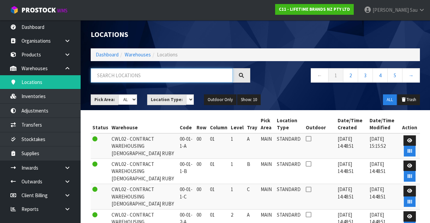
paste input "36-34-5-B"
type input "36-34-5-B"
click at [287, 82] on nav "← 1 2 3 4 5 →" at bounding box center [340, 76] width 160 height 16
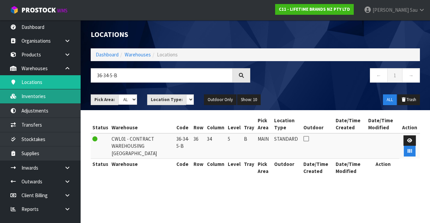
click at [61, 98] on link "Inventories" at bounding box center [40, 96] width 81 height 14
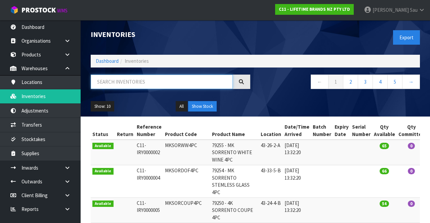
paste input "36-34-5-B"
type input "36-34-5-B"
click at [308, 101] on div "Show: 10 5 10 25 50 All Show Stock" at bounding box center [255, 106] width 339 height 21
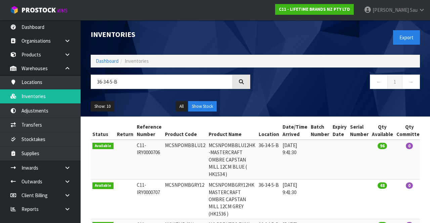
click at [362, 97] on div "Show: 10 5 10 25 50 All Show Stock" at bounding box center [255, 106] width 339 height 21
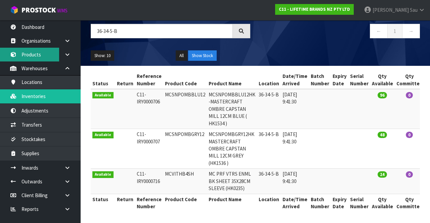
click at [37, 54] on link "Products" at bounding box center [40, 55] width 81 height 14
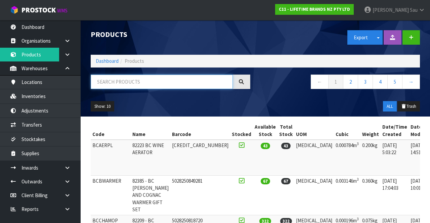
click at [118, 83] on input "text" at bounding box center [162, 82] width 142 height 14
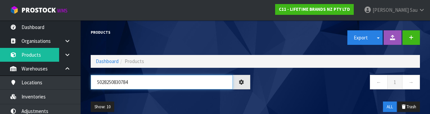
type input "5028250830784"
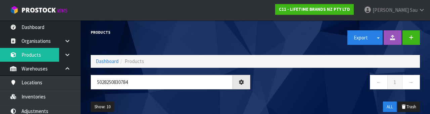
click at [337, 93] on div "← 1 →" at bounding box center [340, 86] width 170 height 22
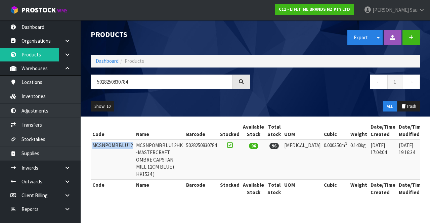
copy td "MCSNPOMBBLU12"
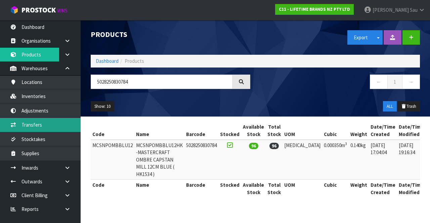
click at [32, 126] on link "Transfers" at bounding box center [40, 125] width 81 height 14
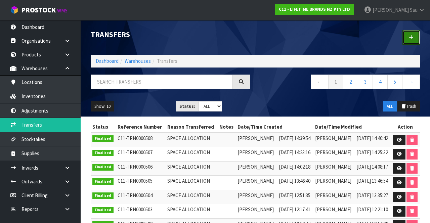
click at [406, 39] on link at bounding box center [411, 37] width 17 height 14
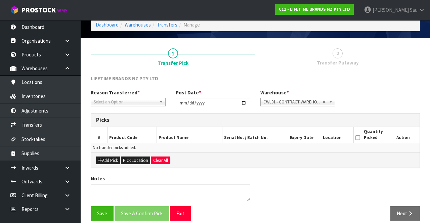
scroll to position [36, 0]
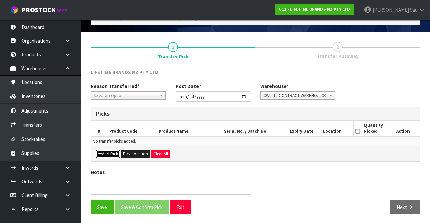
click at [107, 155] on button "Add Pick" at bounding box center [108, 154] width 24 height 8
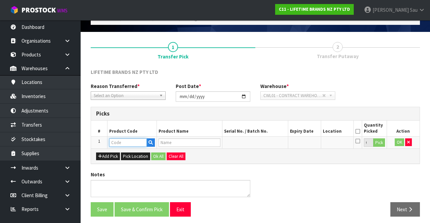
paste input "MCSNPOMBBLU12"
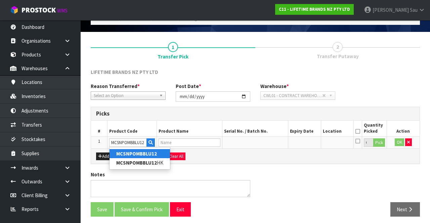
click at [158, 158] on link "MCSNPOMBBLU12" at bounding box center [140, 153] width 60 height 9
type input "MCSNPOMBBLU12"
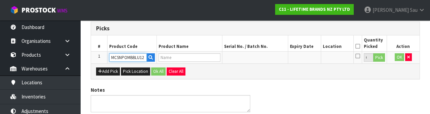
type input "MCSNPOMBBLU12HK -MASTERCRAFT OMBRE CAPSTAN MILL 12CM BLUE ( HK1534 )"
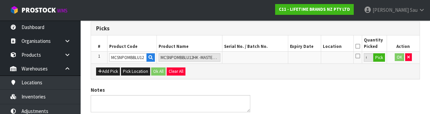
click at [327, 80] on div "LIFETIME BRANDS NZ PTY LTD Reason Transferred * Space Allocation Damage Expired…" at bounding box center [255, 60] width 329 height 153
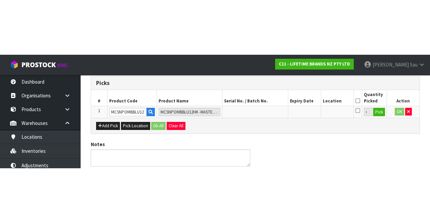
scroll to position [38, 0]
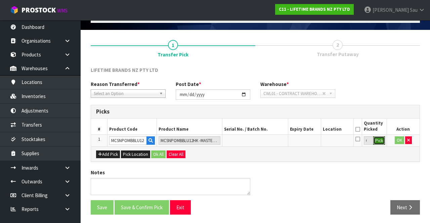
click at [377, 143] on button "Pick" at bounding box center [379, 140] width 12 height 9
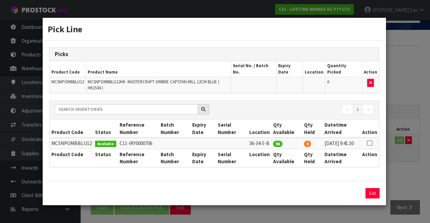
click at [409, 161] on div "Pick Line Picks Product Code Product Name Serial No. / Batch No. Expiry Date Lo…" at bounding box center [215, 111] width 430 height 223
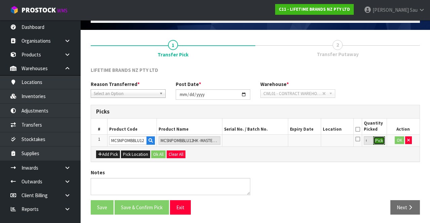
click at [383, 142] on button "Pick" at bounding box center [379, 140] width 12 height 9
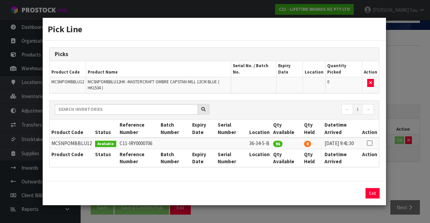
click at [372, 143] on icon at bounding box center [369, 143] width 5 height 0
click at [345, 190] on button "Assign Pick" at bounding box center [350, 193] width 28 height 10
type input "96"
click at [407, 170] on div "Pick Line Picks Product Code Product Name Serial No. / Batch No. Expiry Date Lo…" at bounding box center [215, 111] width 430 height 223
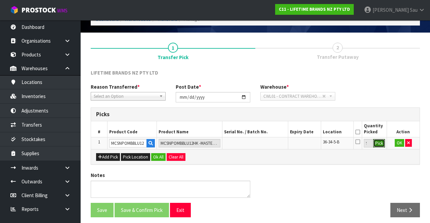
scroll to position [35, 0]
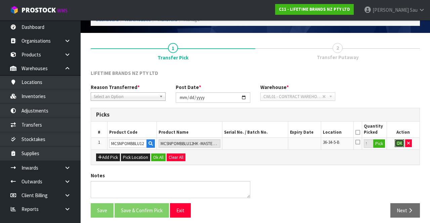
click at [398, 145] on button "OK" at bounding box center [399, 143] width 9 height 8
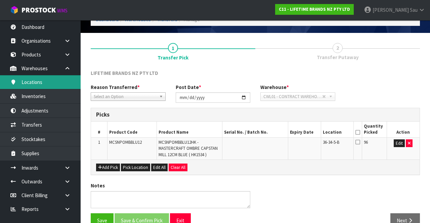
click at [58, 83] on link "Locations" at bounding box center [40, 82] width 81 height 14
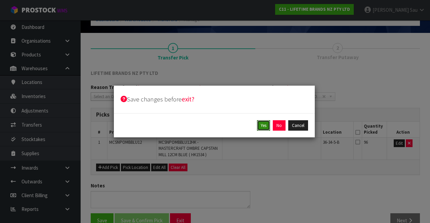
click at [267, 126] on button "Yes" at bounding box center [263, 125] width 13 height 11
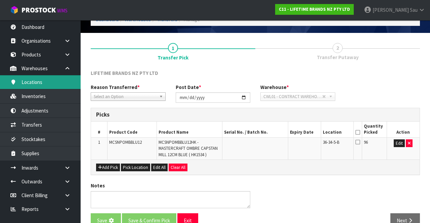
scroll to position [0, 0]
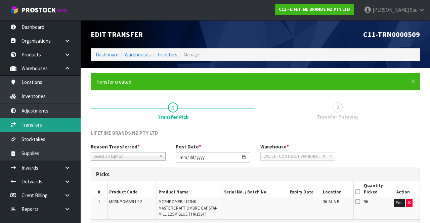
click at [58, 126] on link "Transfers" at bounding box center [40, 125] width 81 height 14
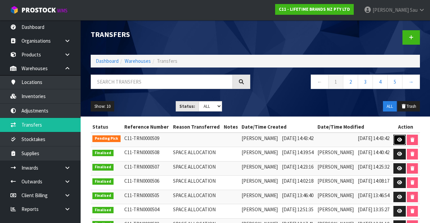
click at [405, 144] on link at bounding box center [399, 140] width 12 height 11
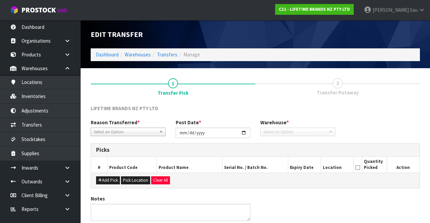
type input "2025-08-21"
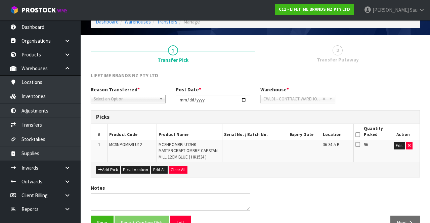
scroll to position [33, 0]
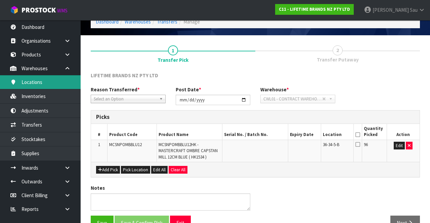
click at [51, 83] on link "Locations" at bounding box center [40, 82] width 81 height 14
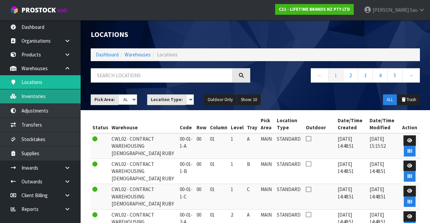
click at [61, 97] on link "Inventories" at bounding box center [40, 96] width 81 height 14
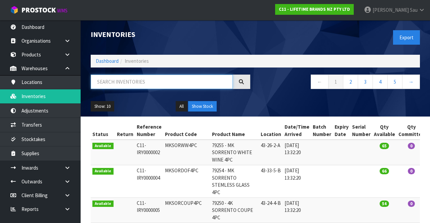
paste input "36-34-5-B"
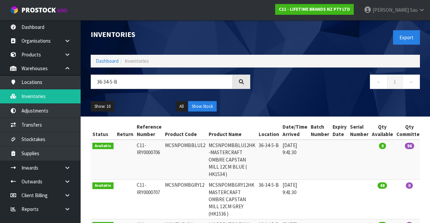
click at [276, 93] on div "← 1 →" at bounding box center [340, 86] width 170 height 22
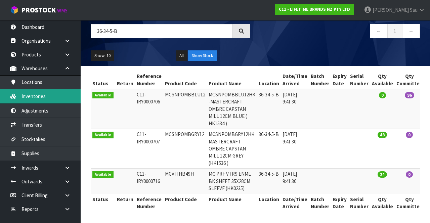
click at [57, 95] on link "Inventories" at bounding box center [40, 96] width 81 height 14
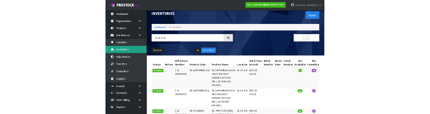
scroll to position [1, 0]
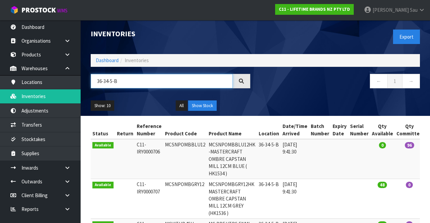
click at [152, 78] on input "36-34-5-B" at bounding box center [162, 81] width 142 height 14
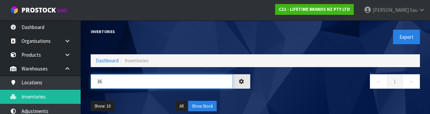
type input "3"
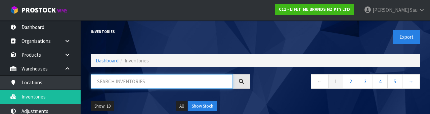
paste input "MCSNPOMBGRY12"
type input "MCSNPOMBGRY12"
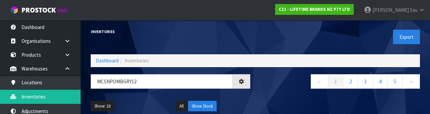
click at [284, 87] on nav "← 1 2 3 4 5 →" at bounding box center [340, 82] width 160 height 16
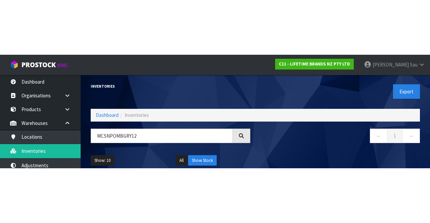
scroll to position [0, 0]
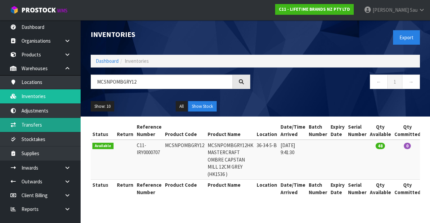
click at [51, 123] on link "Transfers" at bounding box center [40, 125] width 81 height 14
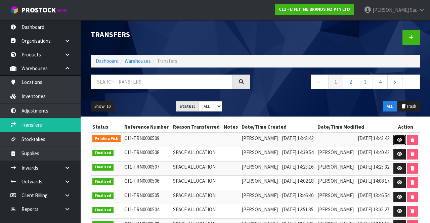
click at [402, 142] on icon at bounding box center [399, 140] width 5 height 4
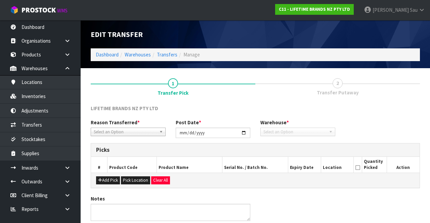
type input "2025-08-21"
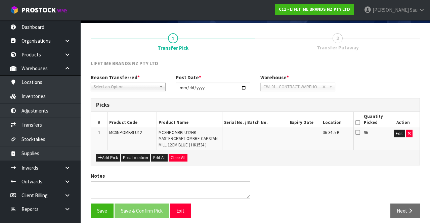
scroll to position [48, 0]
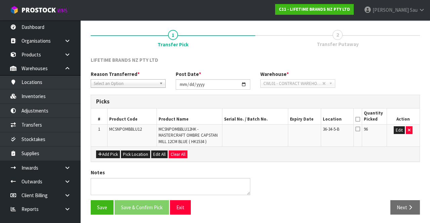
click at [358, 119] on icon at bounding box center [357, 119] width 5 height 0
click at [102, 203] on button "Save" at bounding box center [102, 207] width 23 height 14
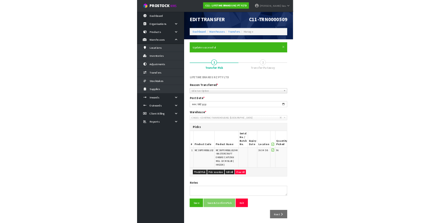
scroll to position [73, 0]
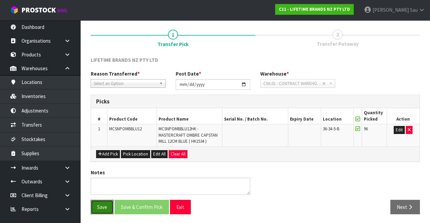
click at [101, 202] on button "Save" at bounding box center [102, 207] width 23 height 14
click at [340, 36] on span "2" at bounding box center [338, 35] width 10 height 10
click at [337, 37] on span "2" at bounding box center [338, 35] width 10 height 10
click at [341, 135] on td "36-34-5-B" at bounding box center [337, 135] width 33 height 22
click at [396, 131] on button "Edit" at bounding box center [399, 130] width 11 height 8
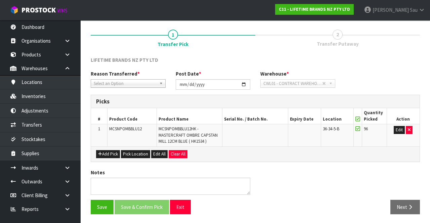
scroll to position [63, 0]
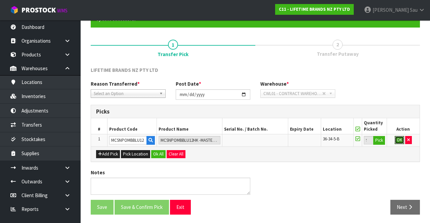
click at [396, 141] on button "OK" at bounding box center [399, 140] width 9 height 8
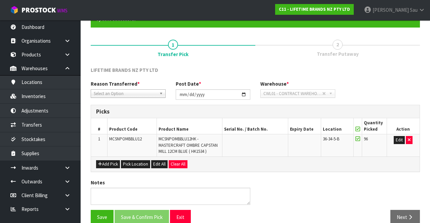
click at [359, 129] on icon at bounding box center [357, 129] width 5 height 0
click at [396, 139] on button "Edit" at bounding box center [399, 140] width 11 height 8
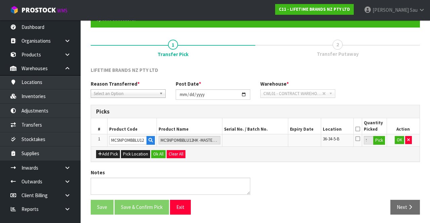
click at [358, 137] on icon at bounding box center [357, 138] width 5 height 5
click at [0, 0] on input "checkbox" at bounding box center [0, 0] width 0 height 0
click at [358, 129] on icon at bounding box center [357, 129] width 5 height 0
click at [397, 141] on button "OK" at bounding box center [399, 140] width 9 height 8
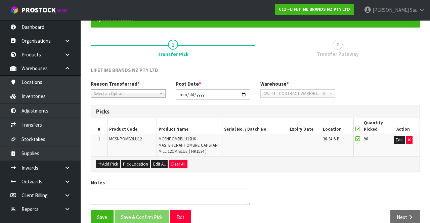
scroll to position [73, 0]
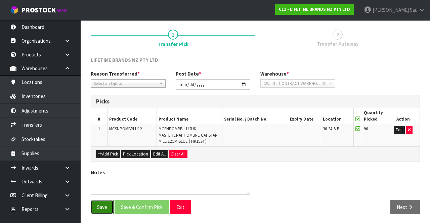
click at [101, 202] on button "Save" at bounding box center [102, 207] width 23 height 14
click at [101, 204] on button "Save" at bounding box center [102, 207] width 23 height 14
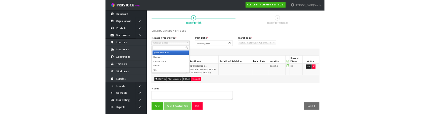
scroll to position [69, 0]
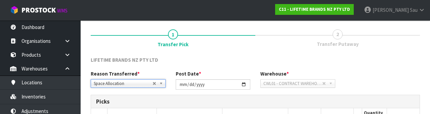
click at [403, 77] on div "Reason Transferred * Space Allocation Damage Expired Stock Repair QA Space Allo…" at bounding box center [255, 82] width 339 height 24
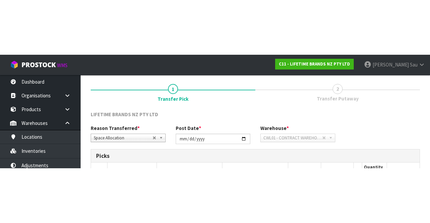
scroll to position [73, 0]
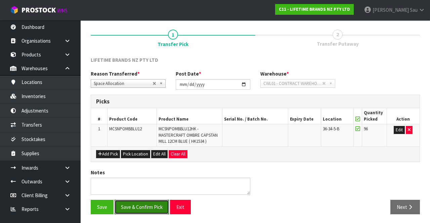
click at [139, 206] on button "Save & Confirm Pick" at bounding box center [142, 207] width 54 height 14
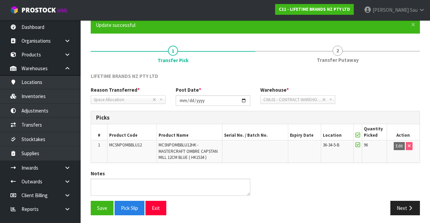
scroll to position [57, 0]
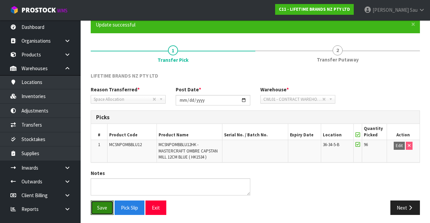
click at [101, 208] on button "Save" at bounding box center [102, 208] width 23 height 14
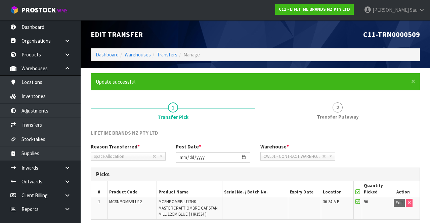
scroll to position [58, 0]
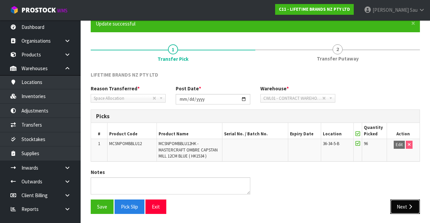
click at [405, 208] on button "Next" at bounding box center [405, 207] width 30 height 14
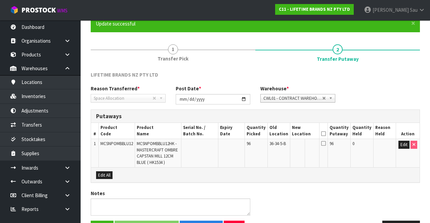
click at [326, 134] on icon at bounding box center [323, 134] width 5 height 0
click at [326, 143] on icon at bounding box center [323, 143] width 5 height 5
click at [404, 145] on button "Edit" at bounding box center [403, 145] width 11 height 8
click at [302, 145] on input "text" at bounding box center [301, 145] width 17 height 8
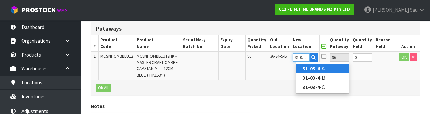
scroll to position [0, 0]
type input "31-03-4-A"
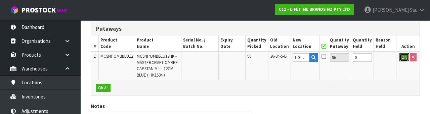
click at [400, 59] on button "OK" at bounding box center [403, 57] width 9 height 8
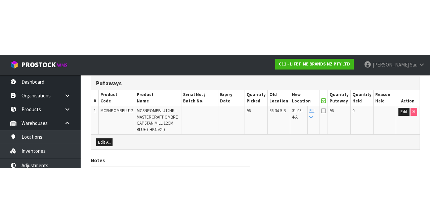
scroll to position [79, 0]
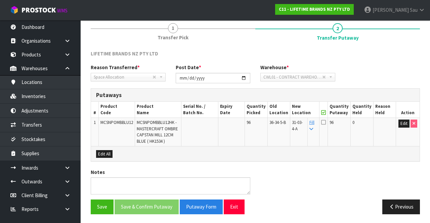
click at [326, 123] on icon at bounding box center [323, 122] width 5 height 5
click at [0, 0] on input "checkbox" at bounding box center [0, 0] width 0 height 0
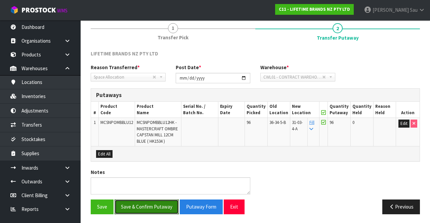
click at [147, 204] on button "Save & Confirm Putaway" at bounding box center [147, 207] width 64 height 14
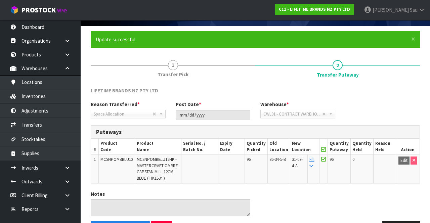
scroll to position [65, 0]
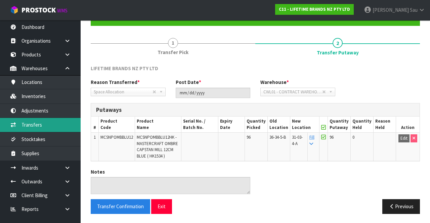
click at [58, 126] on link "Transfers" at bounding box center [40, 125] width 81 height 14
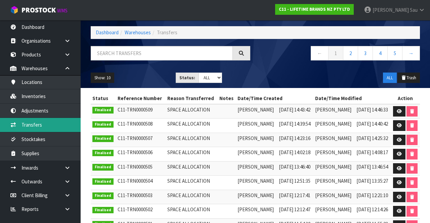
scroll to position [26, 0]
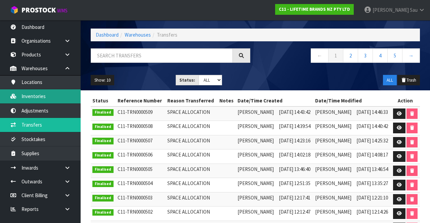
click at [54, 97] on link "Inventories" at bounding box center [40, 96] width 81 height 14
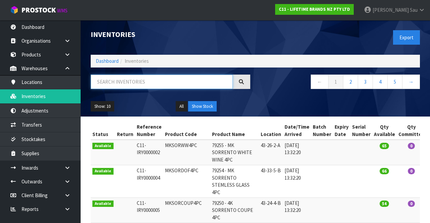
paste input "36-34-5-B"
type input "36-34-5-B"
click at [289, 101] on div "Show: 10 5 10 25 50 All Show Stock" at bounding box center [255, 106] width 339 height 21
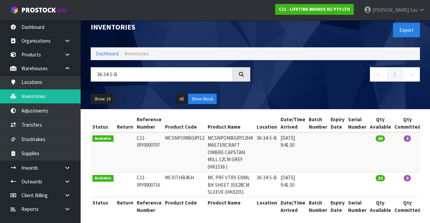
scroll to position [6, 0]
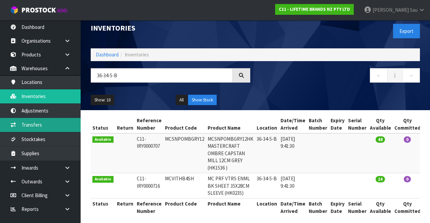
click at [50, 124] on link "Transfers" at bounding box center [40, 125] width 81 height 14
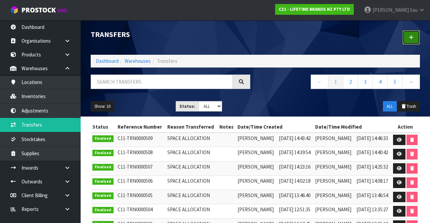
click at [410, 41] on link at bounding box center [411, 37] width 17 height 14
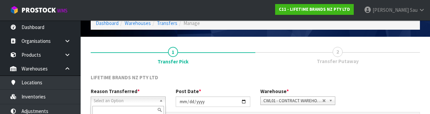
scroll to position [80, 0]
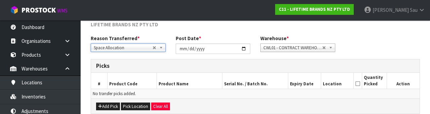
click at [255, 94] on td "No transfer picks added." at bounding box center [255, 93] width 329 height 10
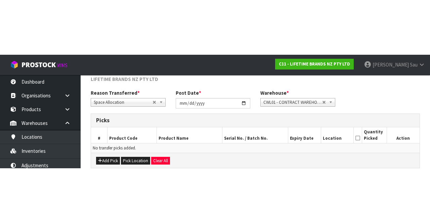
scroll to position [36, 0]
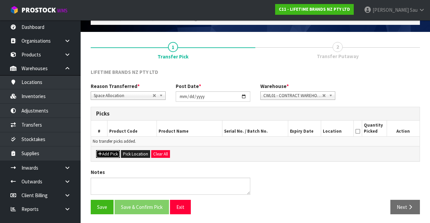
click at [105, 153] on button "Add Pick" at bounding box center [108, 154] width 24 height 8
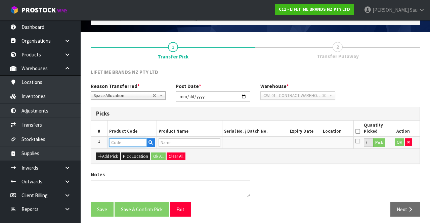
paste input "MCSNPOMBGRY12"
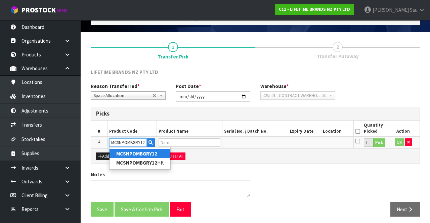
type input "MCSNPOMBGRY12"
click at [307, 157] on div "Add Pick Pick Location Ok All Clear All" at bounding box center [255, 156] width 329 height 15
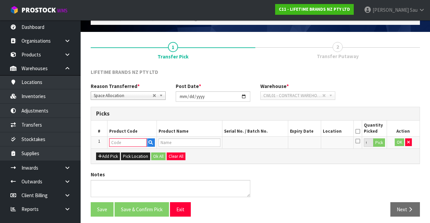
paste input "MCSNPOMBGRY12"
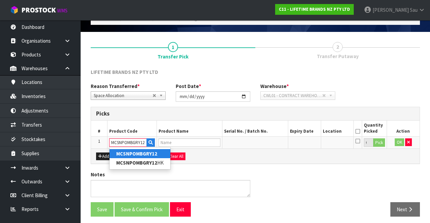
click at [144, 154] on strong "MCSNPOMBGRY12" at bounding box center [136, 154] width 41 height 6
type input "MCSNPOMBGRY12"
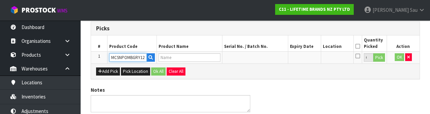
type input "MCSNPOMBGRY12HK MASTERCRAFT OMBRE CAPSTAN MILL 12CM GREY (HK1536 )"
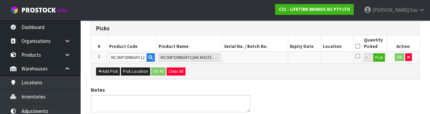
click at [353, 93] on div "Notes" at bounding box center [255, 101] width 339 height 31
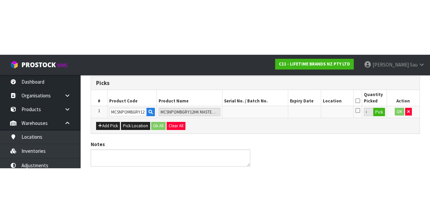
scroll to position [38, 0]
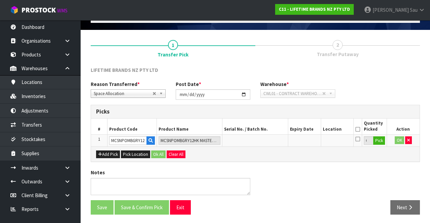
click at [358, 130] on icon at bounding box center [357, 129] width 5 height 0
click at [355, 139] on icon at bounding box center [357, 138] width 5 height 5
click at [0, 0] on input "checkbox" at bounding box center [0, 0] width 0 height 0
click at [378, 142] on button "Pick" at bounding box center [379, 140] width 12 height 9
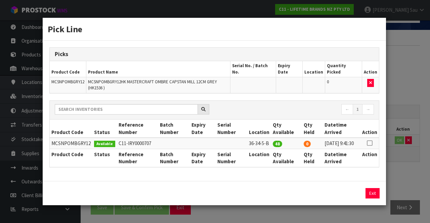
click at [373, 138] on td at bounding box center [370, 143] width 18 height 11
click at [369, 143] on icon at bounding box center [369, 143] width 5 height 0
click at [350, 191] on button "Assign Pick" at bounding box center [350, 193] width 28 height 10
type input "48"
click at [401, 163] on div "Pick Line Picks Product Code Product Name Serial No. / Batch No. Expiry Date Lo…" at bounding box center [215, 111] width 430 height 223
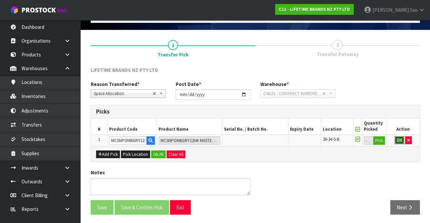
click at [397, 141] on button "OK" at bounding box center [399, 140] width 9 height 8
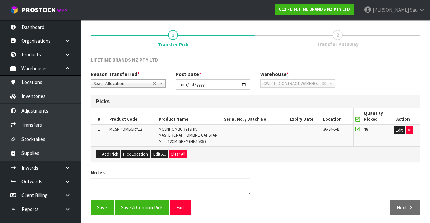
scroll to position [47, 0]
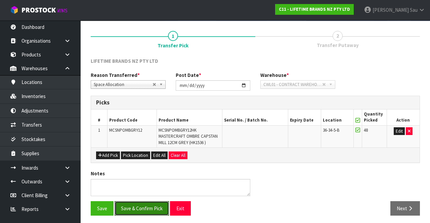
click at [136, 205] on button "Save & Confirm Pick" at bounding box center [142, 208] width 54 height 14
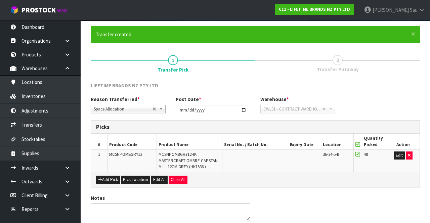
scroll to position [0, 0]
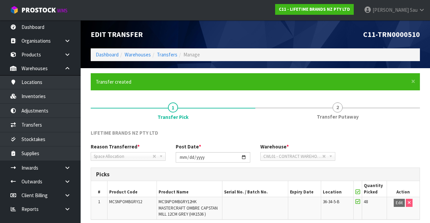
scroll to position [58, 0]
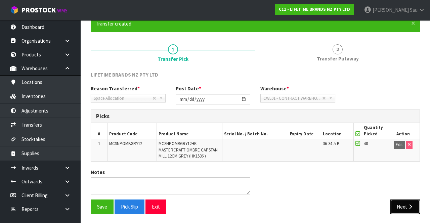
click at [405, 203] on button "Next" at bounding box center [405, 207] width 30 height 14
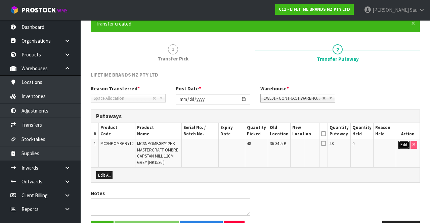
click at [404, 145] on button "Edit" at bounding box center [403, 145] width 11 height 8
click at [304, 145] on input "text" at bounding box center [301, 145] width 17 height 8
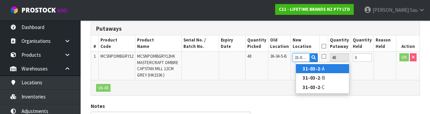
scroll to position [0, 0]
type input "31-03-2-B"
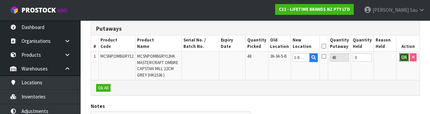
click at [402, 59] on button "OK" at bounding box center [403, 57] width 9 height 8
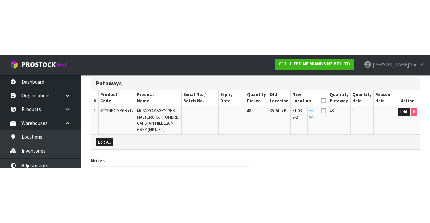
scroll to position [79, 0]
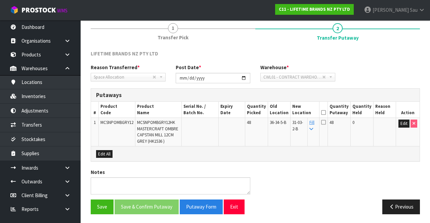
click at [326, 121] on icon at bounding box center [323, 122] width 5 height 5
click at [0, 0] on input "checkbox" at bounding box center [0, 0] width 0 height 0
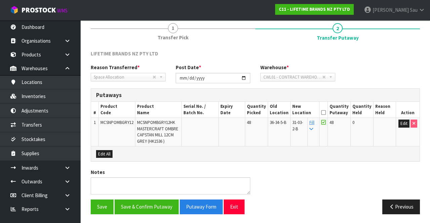
click at [326, 113] on icon at bounding box center [323, 113] width 5 height 0
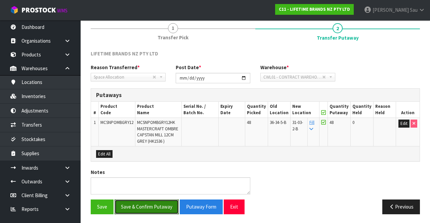
click at [154, 208] on button "Save & Confirm Putaway" at bounding box center [147, 207] width 64 height 14
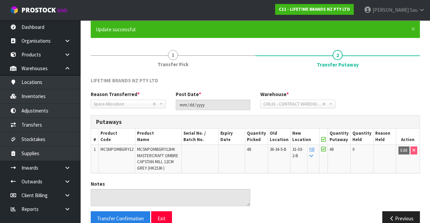
scroll to position [65, 0]
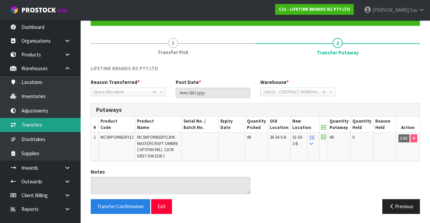
click at [49, 126] on link "Transfers" at bounding box center [40, 125] width 81 height 14
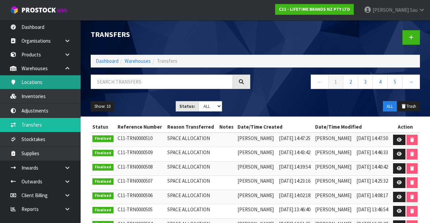
click at [58, 83] on link "Locations" at bounding box center [40, 82] width 81 height 14
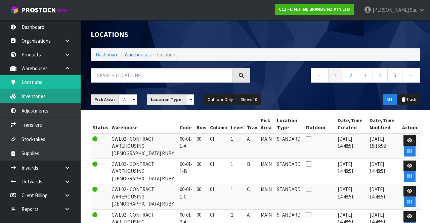
click at [59, 95] on link "Inventories" at bounding box center [40, 96] width 81 height 14
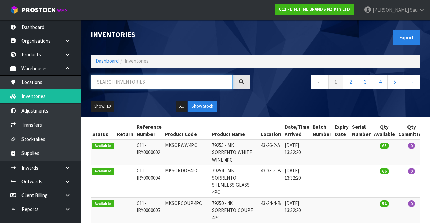
click at [167, 83] on input "text" at bounding box center [162, 82] width 142 height 14
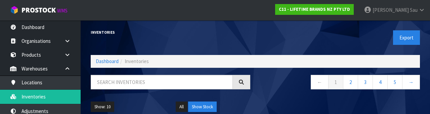
click at [257, 105] on div "Show: 10 5 10 25 50 All Show Stock" at bounding box center [255, 106] width 339 height 21
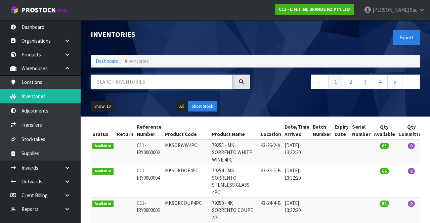
click at [189, 83] on input "text" at bounding box center [162, 82] width 142 height 14
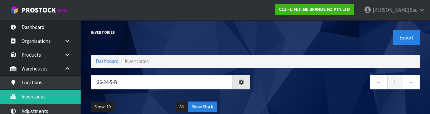
click at [308, 89] on nav "← 1 →" at bounding box center [340, 83] width 160 height 16
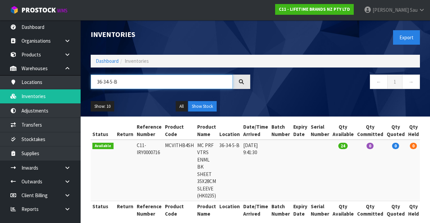
click at [145, 81] on input "36-34-5-B" at bounding box center [162, 82] width 142 height 14
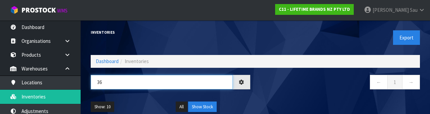
type input "3"
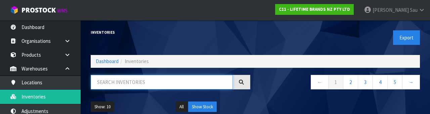
paste input "MCVITHB4SH"
type input "MCVITHB4SH"
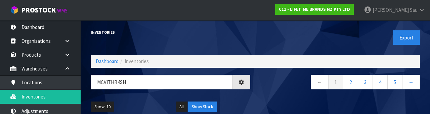
click at [280, 94] on div "← 1 2 3 4 5 →" at bounding box center [340, 86] width 170 height 22
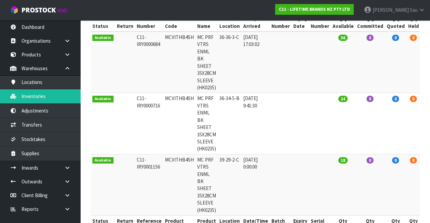
scroll to position [108, 0]
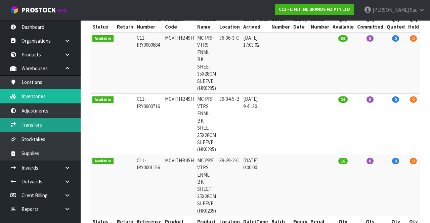
click at [48, 127] on link "Transfers" at bounding box center [40, 125] width 81 height 14
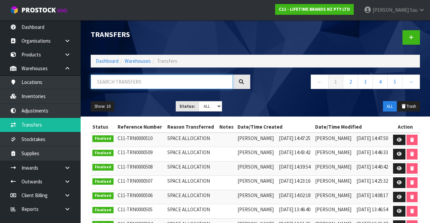
paste input "MCVITHB4SH"
type input "MCVITHB4SH"
click at [290, 96] on div "Show: 10 5 10 25 50 Status: Draft Pending Pick Goods Picked Finalised ALL ALL T…" at bounding box center [255, 106] width 339 height 21
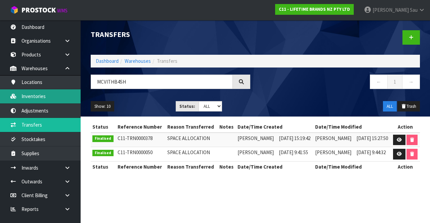
click at [56, 96] on link "Inventories" at bounding box center [40, 96] width 81 height 14
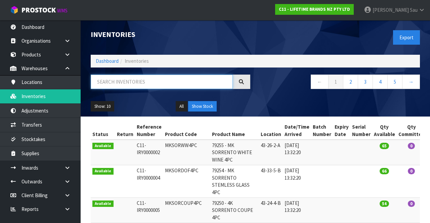
paste input "MCVITHB4SH"
type input "MCVITHB4SH"
click at [280, 97] on div "Show: 10 5 10 25 50 All Show Stock" at bounding box center [255, 106] width 339 height 21
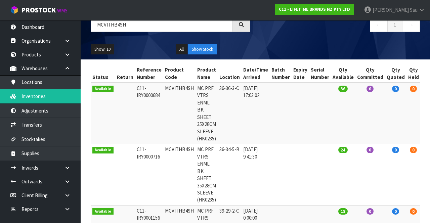
scroll to position [57, 0]
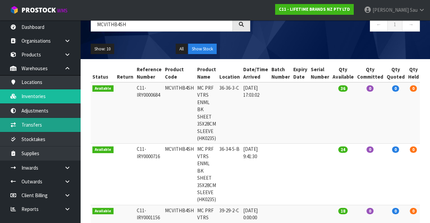
click at [51, 125] on link "Transfers" at bounding box center [40, 125] width 81 height 14
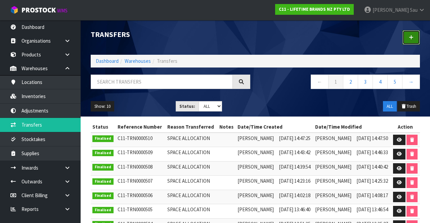
click at [405, 39] on link at bounding box center [411, 37] width 17 height 14
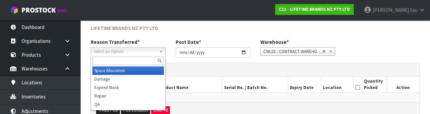
scroll to position [80, 0]
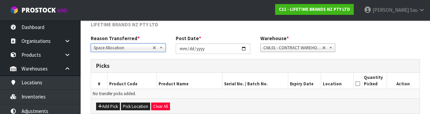
click at [276, 67] on h3 "Picks" at bounding box center [255, 65] width 319 height 6
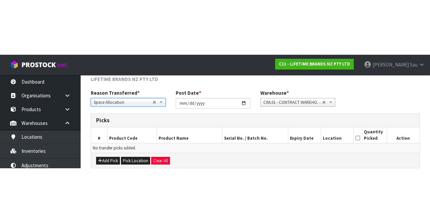
scroll to position [36, 0]
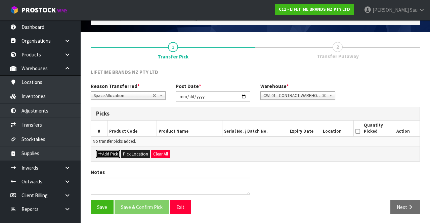
click at [105, 154] on button "Add Pick" at bounding box center [108, 154] width 24 height 8
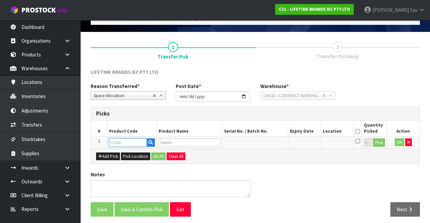
paste input "MCVITHB4SH"
type input "MCVITHB4SH"
click at [260, 163] on div "LIFETIME BRANDS NZ PTY LTD Reason Transferred * Space Allocation Damage Expired…" at bounding box center [255, 145] width 329 height 153
type input "MC PRF VTRS ENML BK SHEET 35X28CM SLEEVE (HK0235)"
click at [380, 144] on button "Pick" at bounding box center [379, 142] width 12 height 9
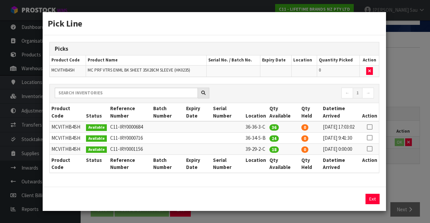
click at [371, 138] on icon at bounding box center [369, 138] width 5 height 0
click at [349, 204] on button "Assign Pick" at bounding box center [350, 199] width 28 height 10
type input "24"
click at [371, 127] on icon at bounding box center [369, 127] width 5 height 0
click at [352, 204] on button "Assign Pick" at bounding box center [350, 199] width 28 height 10
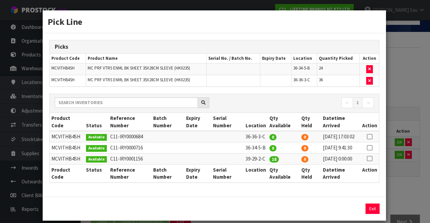
click at [414, 158] on div "Pick Line Picks Product Code Product Name Serial No. / Batch No. Expiry Date Lo…" at bounding box center [215, 111] width 430 height 223
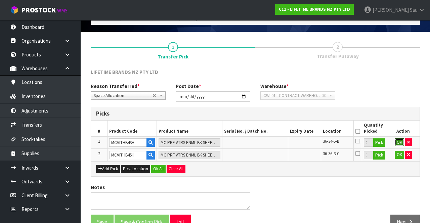
click at [400, 143] on button "OK" at bounding box center [399, 142] width 9 height 8
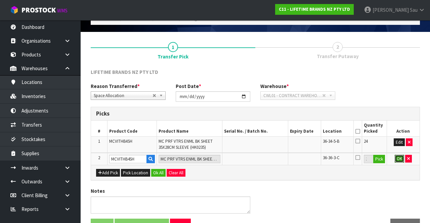
click at [400, 159] on button "OK" at bounding box center [399, 159] width 9 height 8
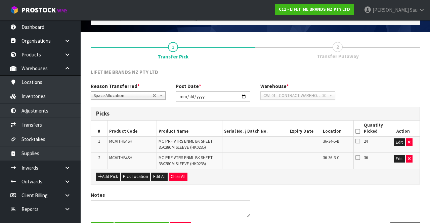
scroll to position [59, 0]
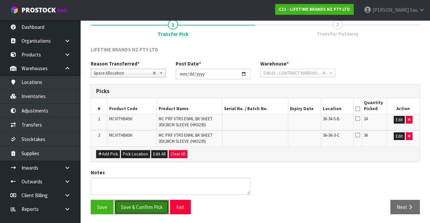
click at [146, 207] on button "Save & Confirm Pick" at bounding box center [142, 207] width 54 height 14
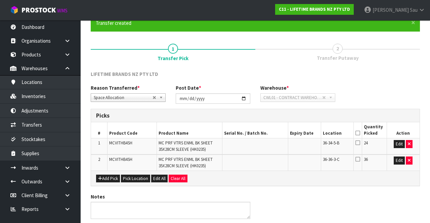
scroll to position [0, 0]
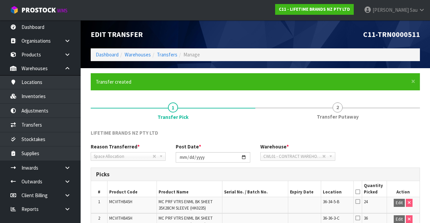
click at [345, 123] on link "2 Transfer Putaway" at bounding box center [337, 110] width 165 height 27
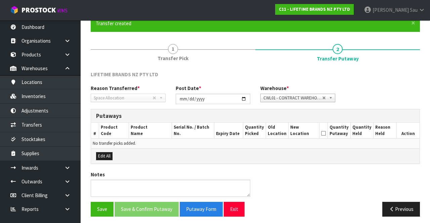
scroll to position [58, 0]
click at [173, 52] on span "1" at bounding box center [173, 49] width 10 height 10
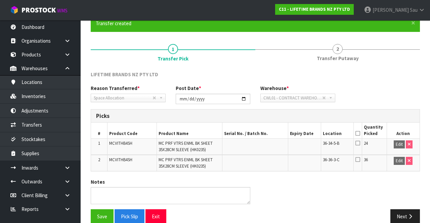
scroll to position [69, 0]
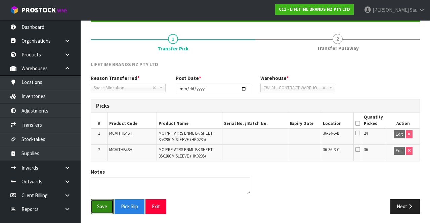
click at [97, 204] on button "Save" at bounding box center [102, 206] width 23 height 14
click at [410, 204] on icon "button" at bounding box center [410, 206] width 6 height 5
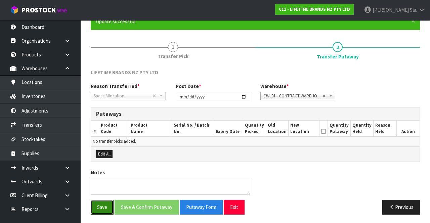
click at [97, 206] on button "Save" at bounding box center [102, 207] width 23 height 14
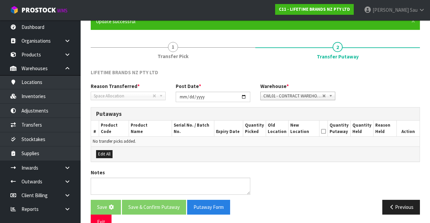
scroll to position [0, 0]
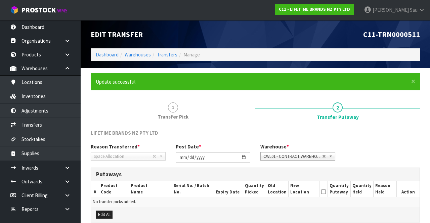
click at [187, 109] on link "1 Transfer Pick" at bounding box center [173, 110] width 165 height 27
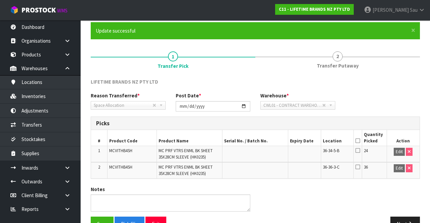
scroll to position [69, 0]
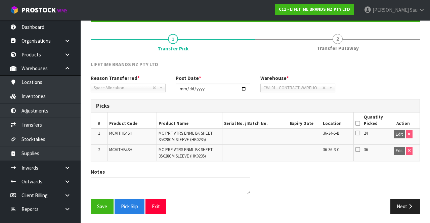
click at [358, 131] on icon at bounding box center [357, 132] width 5 height 5
click at [358, 123] on icon at bounding box center [357, 123] width 5 height 0
click at [103, 207] on button "Save" at bounding box center [102, 206] width 23 height 14
click at [409, 207] on icon "button" at bounding box center [410, 206] width 6 height 5
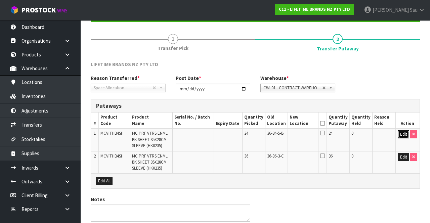
click at [404, 136] on button "Edit" at bounding box center [403, 134] width 11 height 8
click at [304, 136] on input "text" at bounding box center [299, 134] width 18 height 8
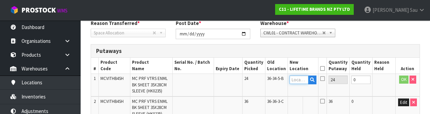
scroll to position [142, 0]
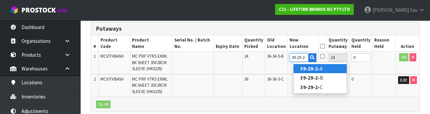
type input "39-29-2-C"
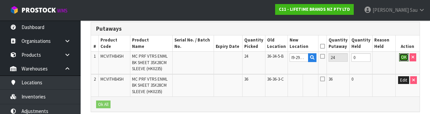
click at [400, 58] on button "OK" at bounding box center [403, 57] width 9 height 8
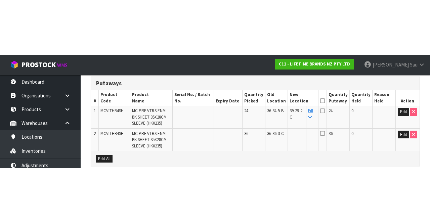
scroll to position [95, 0]
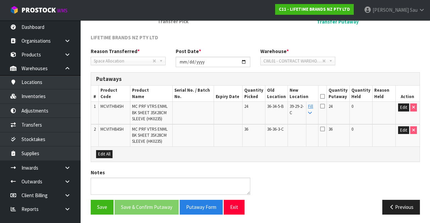
click at [312, 113] on icon at bounding box center [310, 113] width 4 height 4
click at [325, 97] on icon at bounding box center [322, 96] width 5 height 0
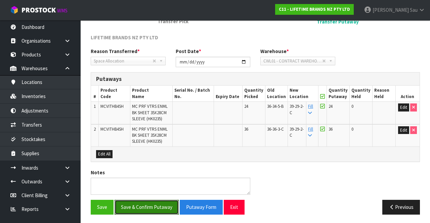
click at [154, 204] on button "Save & Confirm Putaway" at bounding box center [147, 207] width 64 height 14
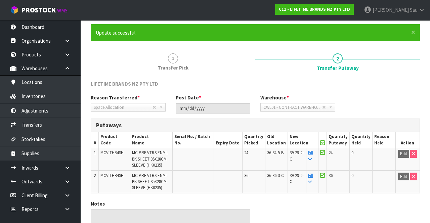
scroll to position [81, 0]
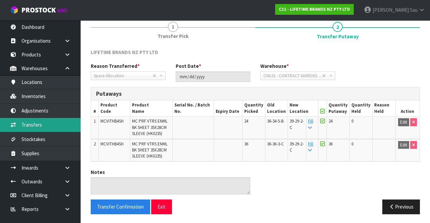
click at [52, 125] on link "Transfers" at bounding box center [40, 125] width 81 height 14
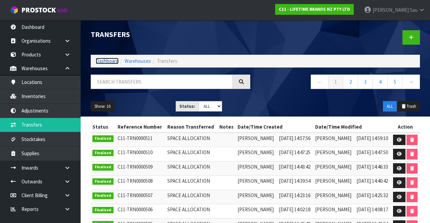
click at [102, 59] on link "Dashboard" at bounding box center [107, 61] width 23 height 6
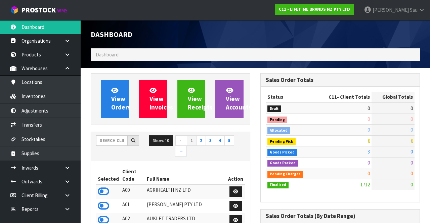
scroll to position [600, 169]
click at [103, 138] on input "text" at bounding box center [112, 140] width 32 height 10
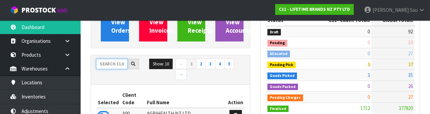
scroll to position [79, 0]
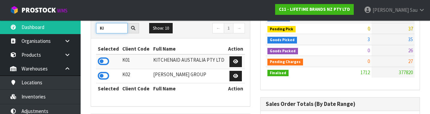
type input "KI"
click at [100, 61] on icon at bounding box center [103, 61] width 11 height 10
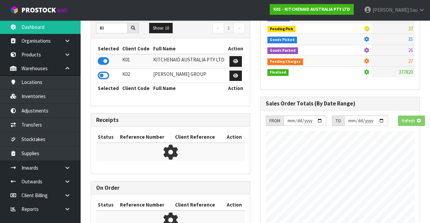
scroll to position [335570, 335817]
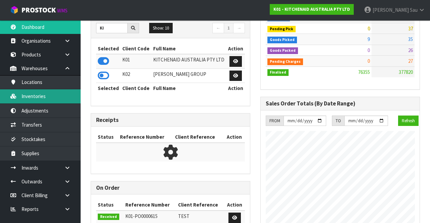
click at [47, 97] on link "Inventories" at bounding box center [40, 96] width 81 height 14
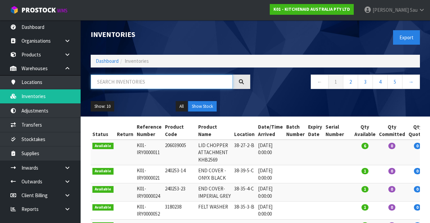
click at [191, 79] on input "text" at bounding box center [162, 82] width 142 height 14
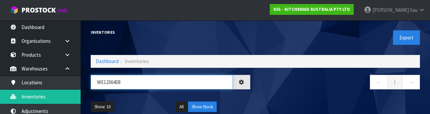
type input "WE1236438"
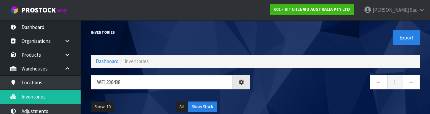
click at [323, 86] on nav "← 1 →" at bounding box center [340, 83] width 160 height 16
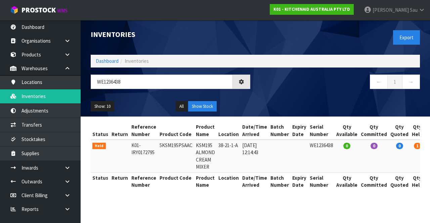
scroll to position [0, 27]
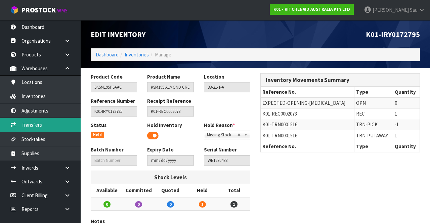
click at [47, 125] on link "Transfers" at bounding box center [40, 125] width 81 height 14
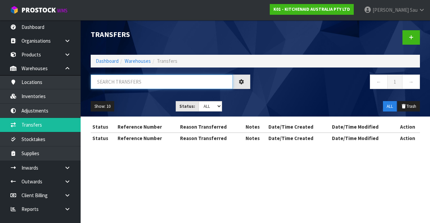
click at [145, 83] on input "text" at bounding box center [162, 82] width 142 height 14
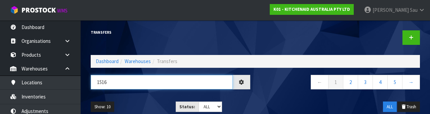
type input "1516"
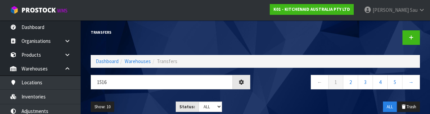
click at [284, 93] on div "← 1 2 3 4 5 →" at bounding box center [340, 86] width 170 height 22
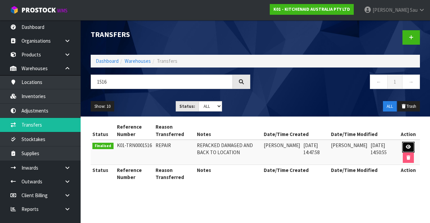
click at [410, 145] on icon at bounding box center [408, 147] width 5 height 4
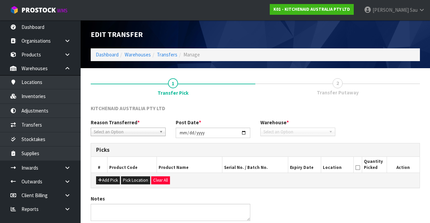
type input "2025-07-09"
type textarea "REPACKED DAMAGED AND BACK TO LOCATION"
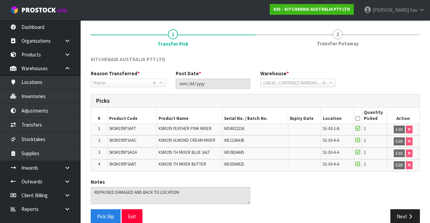
scroll to position [54, 0]
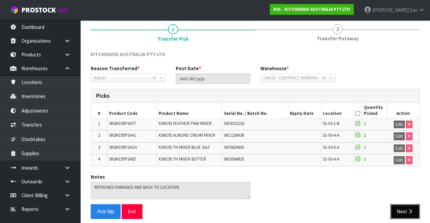
click at [407, 210] on button "Next" at bounding box center [405, 211] width 30 height 14
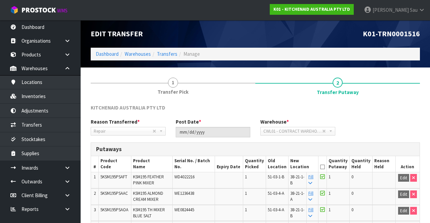
scroll to position [0, 0]
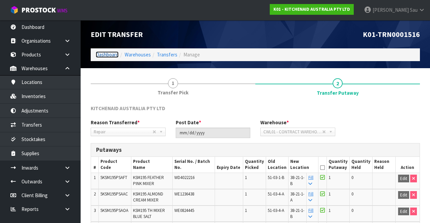
click at [98, 52] on link "Dashboard" at bounding box center [107, 54] width 23 height 6
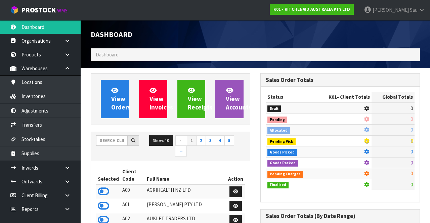
scroll to position [417, 169]
click at [107, 139] on input "text" at bounding box center [112, 140] width 32 height 10
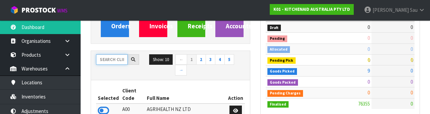
scroll to position [79, 0]
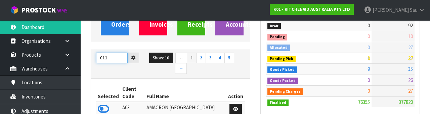
type input "C11"
click at [177, 83] on th "Full Name" at bounding box center [186, 92] width 82 height 18
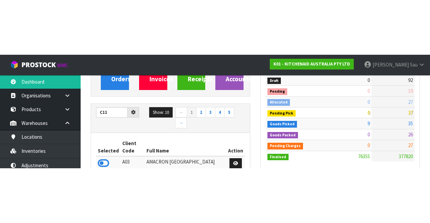
scroll to position [83, 0]
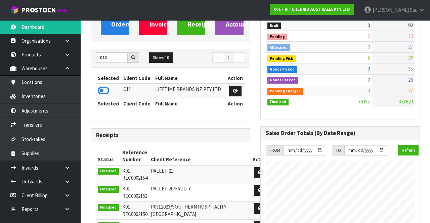
click at [99, 92] on icon at bounding box center [103, 91] width 11 height 10
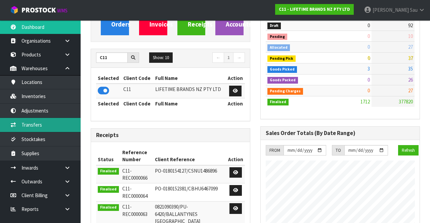
click at [34, 122] on link "Transfers" at bounding box center [40, 125] width 81 height 14
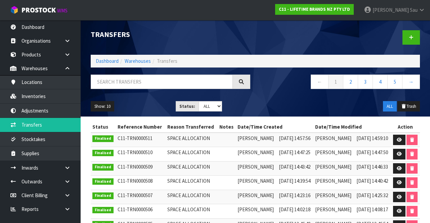
click at [415, 14] on link "John Sau" at bounding box center [394, 10] width 71 height 20
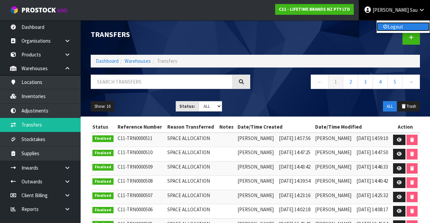
click at [406, 30] on link "Logout" at bounding box center [403, 26] width 53 height 9
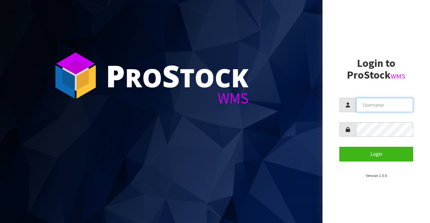
click at [380, 107] on input "text" at bounding box center [384, 105] width 57 height 14
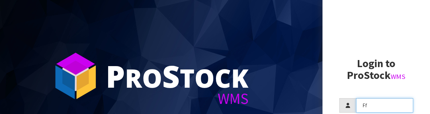
type input "F"
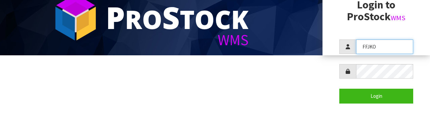
scroll to position [65, 0]
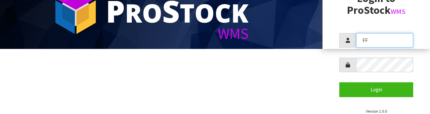
type input "F"
type input "[PERSON_NAME]"
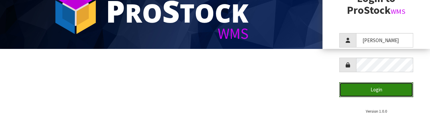
click at [390, 91] on button "Login" at bounding box center [376, 89] width 74 height 14
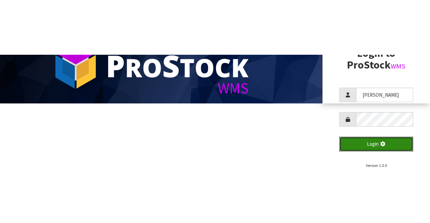
scroll to position [0, 0]
